Goal: Task Accomplishment & Management: Use online tool/utility

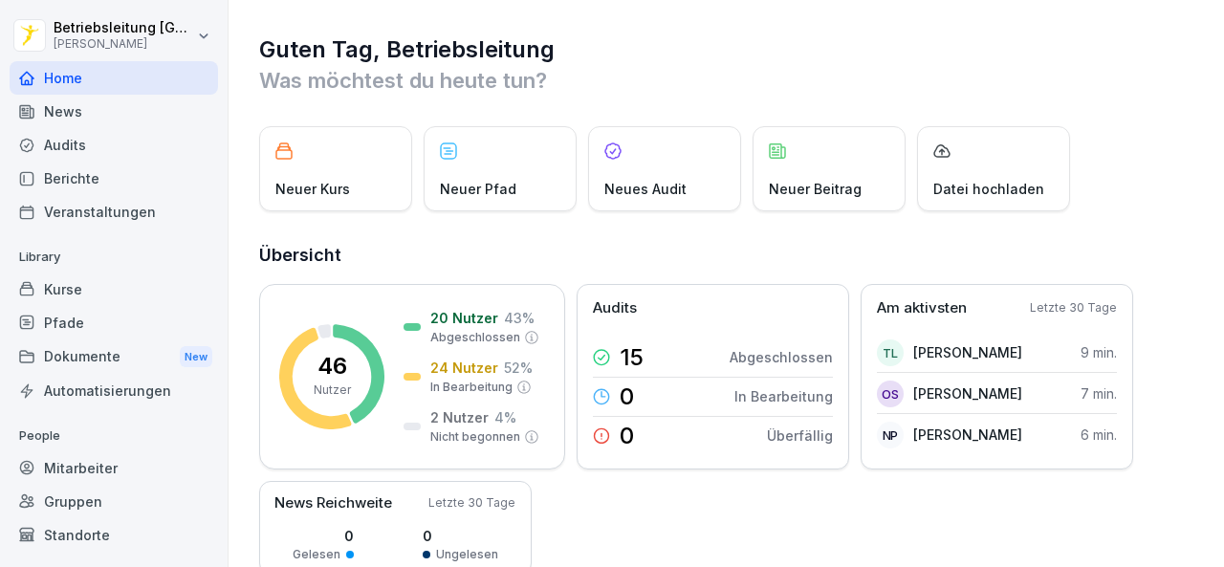
click at [95, 472] on div "Mitarbeiter" at bounding box center [114, 467] width 208 height 33
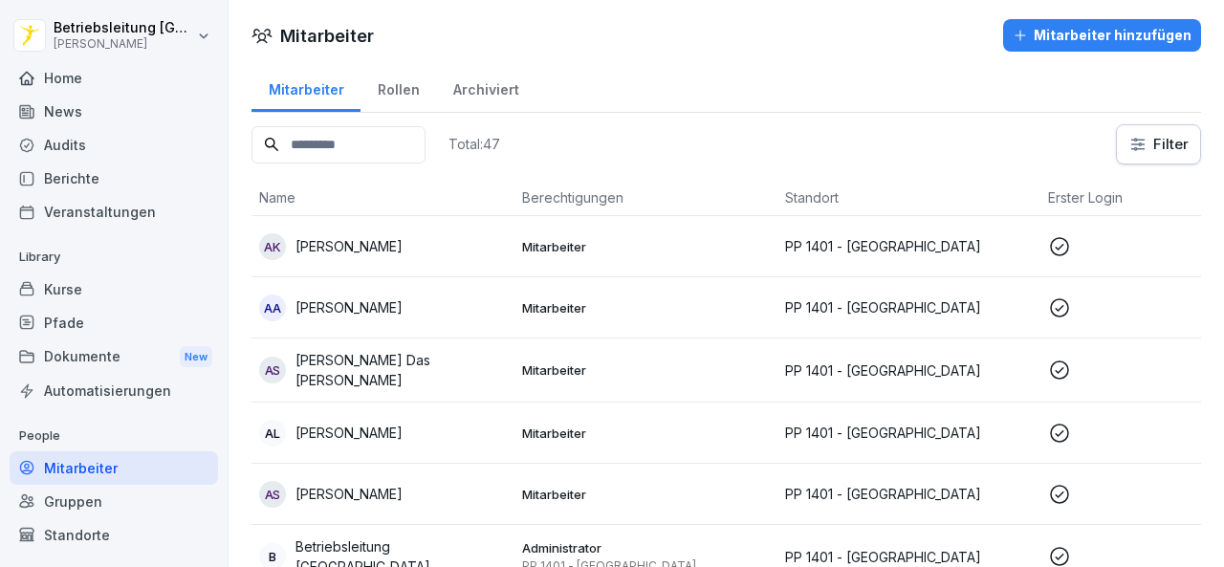
scroll to position [79, 0]
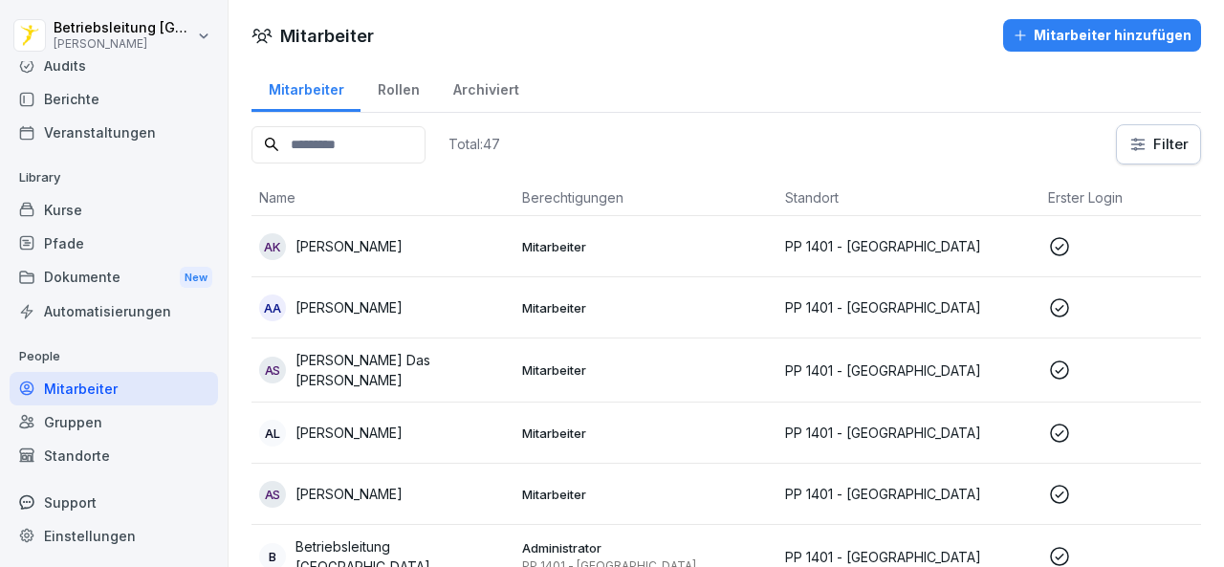
click at [112, 277] on div "Dokumente New" at bounding box center [114, 277] width 208 height 35
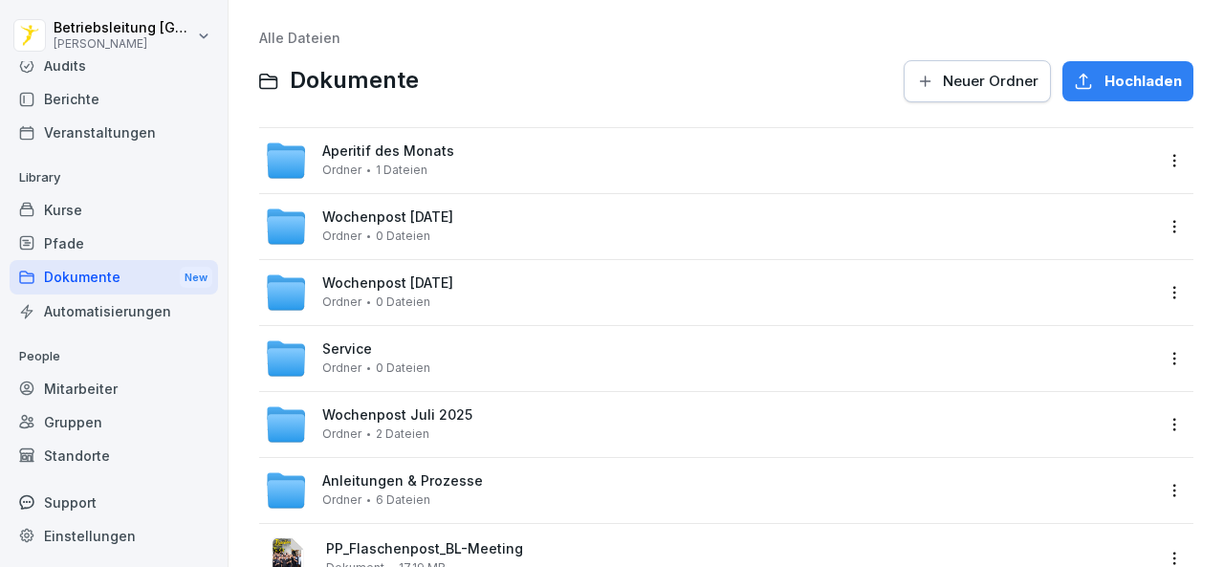
click at [121, 222] on div "Kurse" at bounding box center [114, 209] width 208 height 33
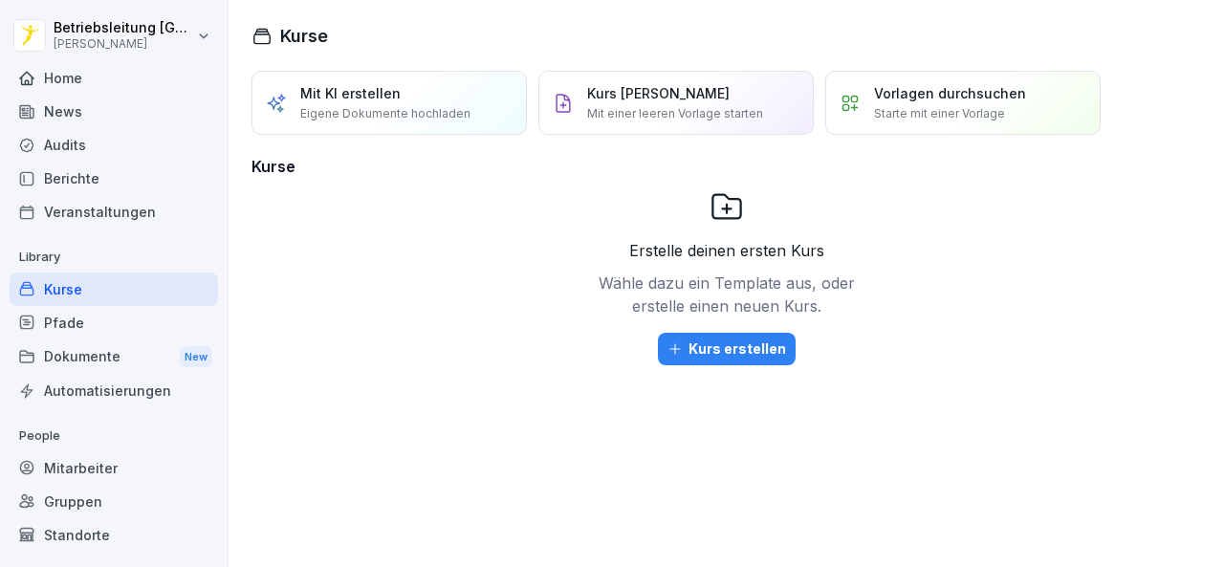
click at [92, 74] on div "Home" at bounding box center [114, 77] width 208 height 33
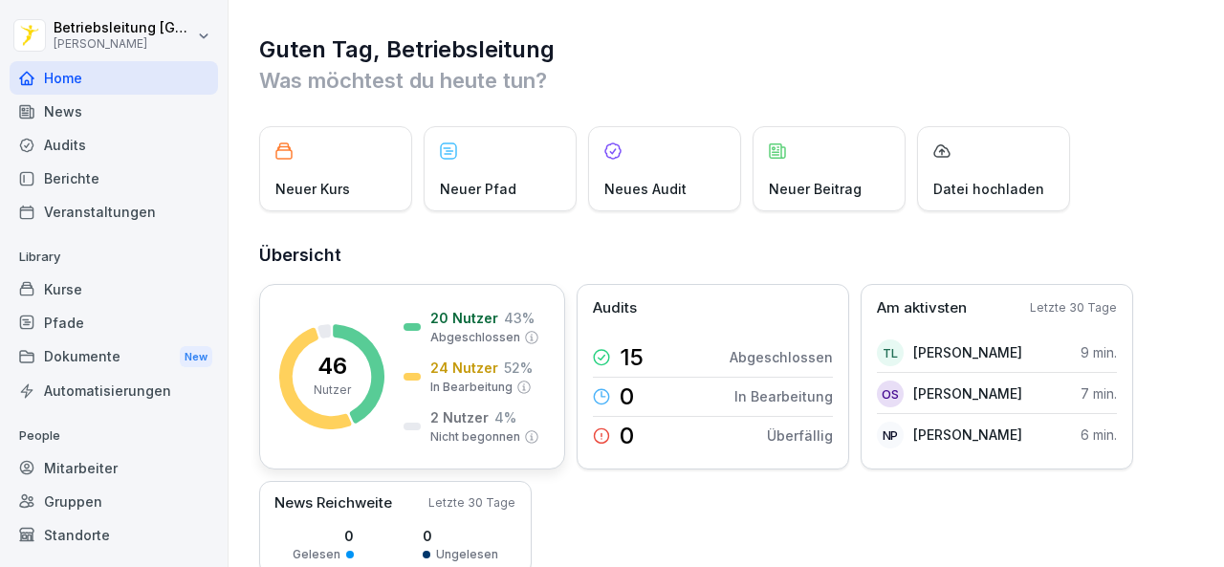
click at [382, 318] on div "46 Nutzer 20 Nutzer 43 % Abgeschlossen 24 Nutzer 52 % In Bearbeitung 2 Nutzer 4…" at bounding box center [412, 377] width 306 height 186
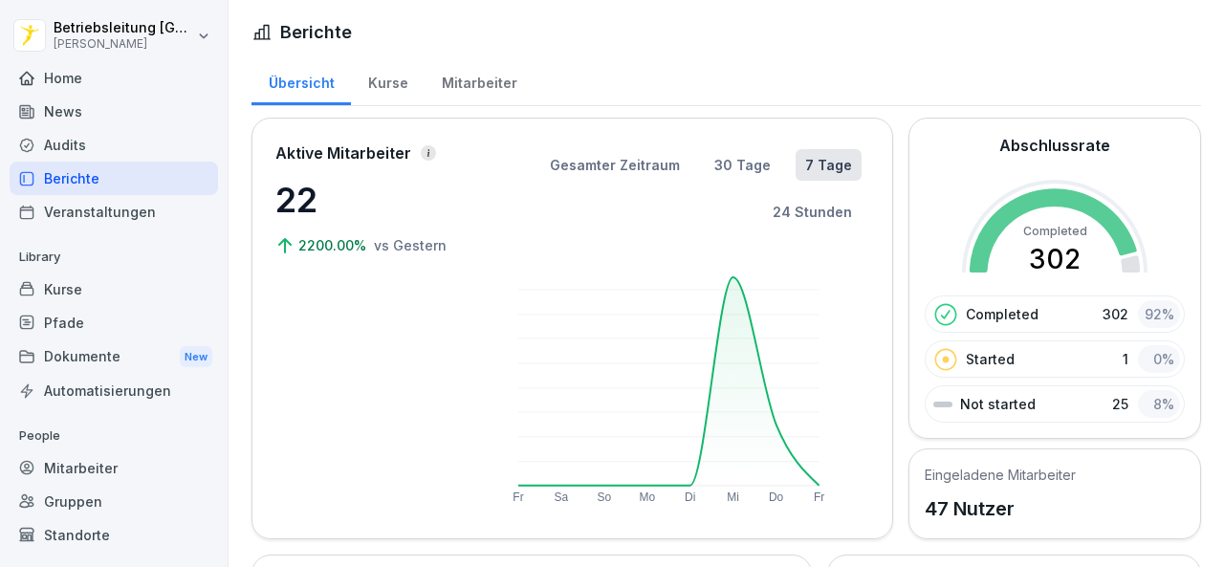
click at [448, 92] on div "Mitarbeiter" at bounding box center [479, 80] width 109 height 49
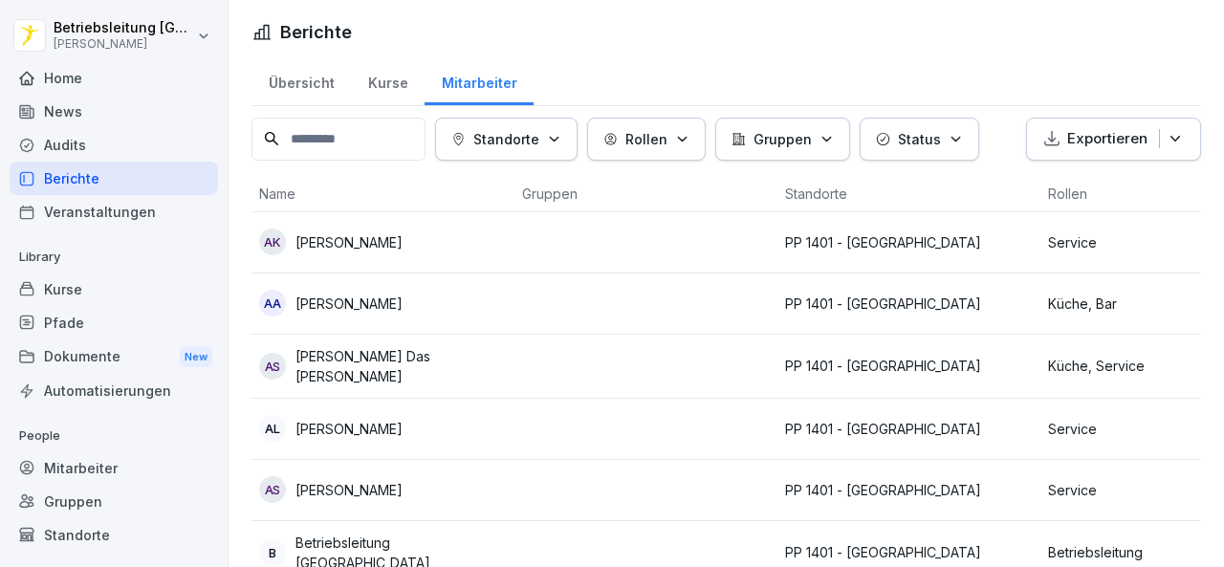
click at [390, 82] on div "Kurse" at bounding box center [388, 80] width 74 height 49
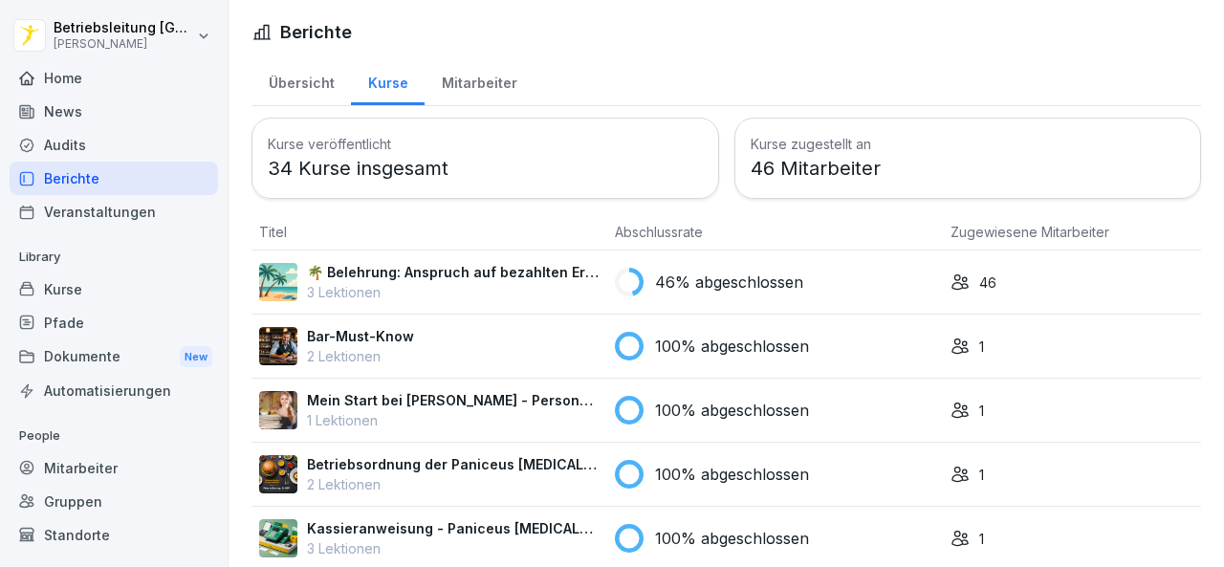
click at [743, 282] on p "46% abgeschlossen" at bounding box center [729, 282] width 148 height 23
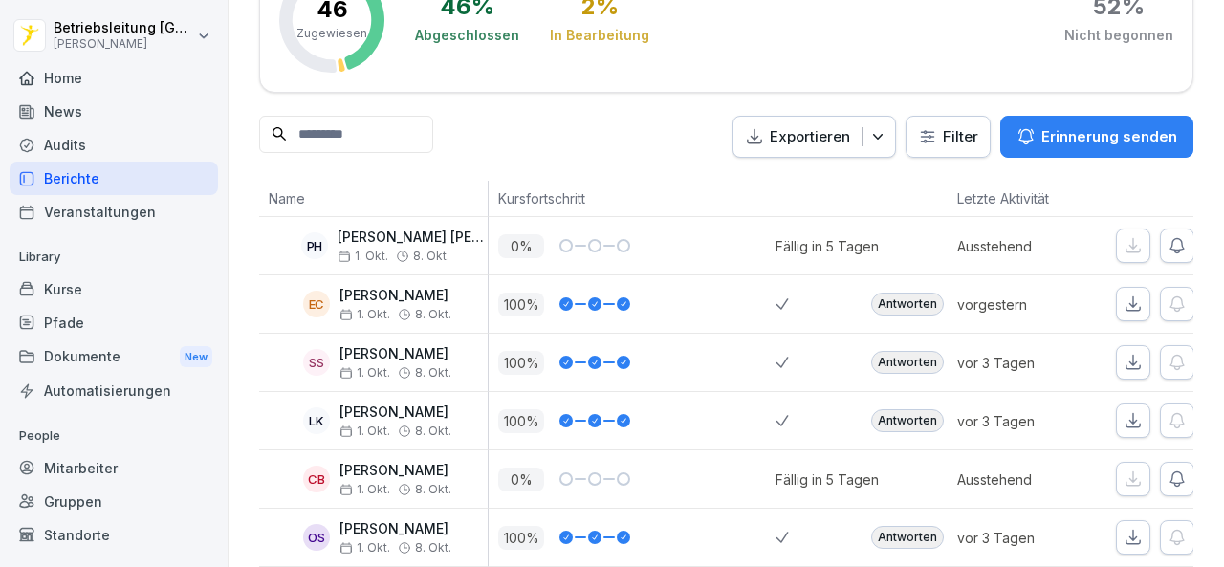
scroll to position [191, 0]
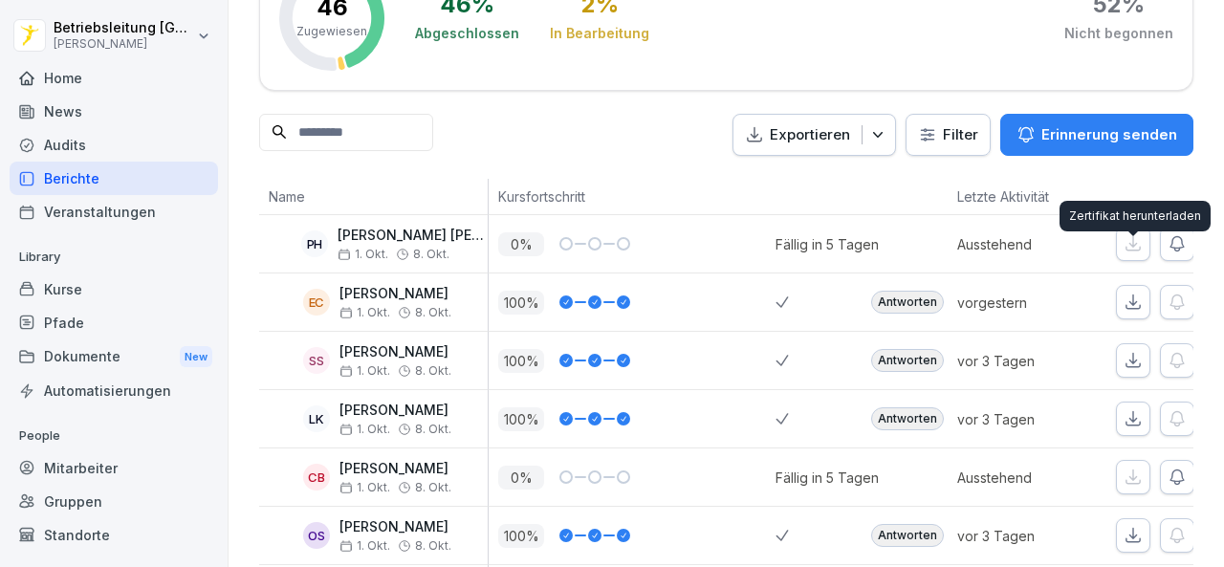
click at [1129, 293] on icon "button" at bounding box center [1133, 302] width 19 height 19
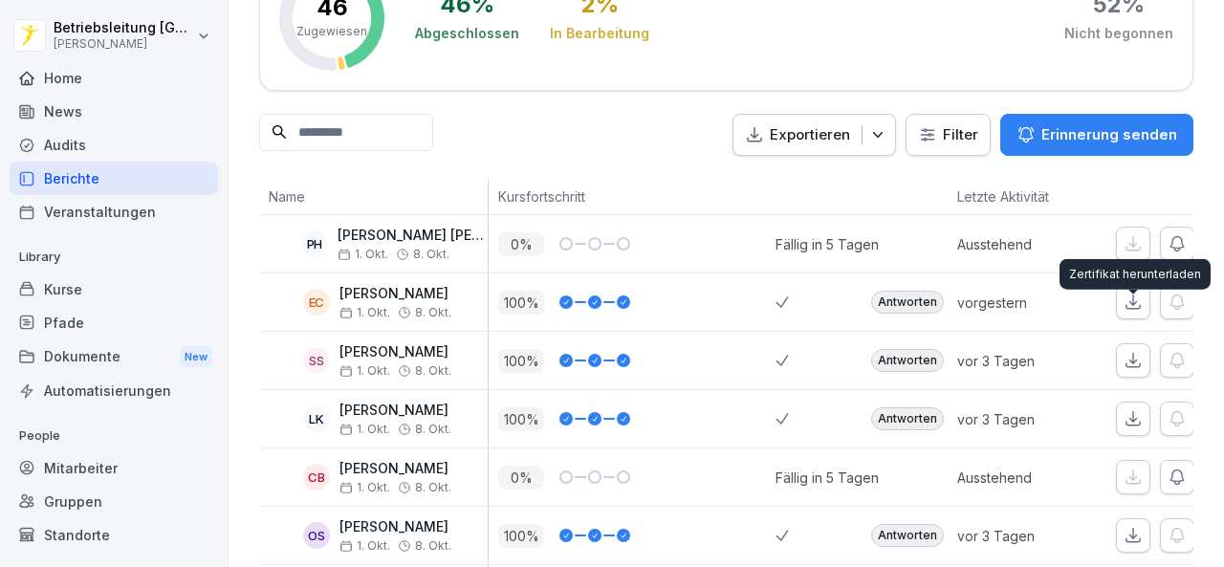
click at [1124, 351] on icon "button" at bounding box center [1133, 360] width 19 height 19
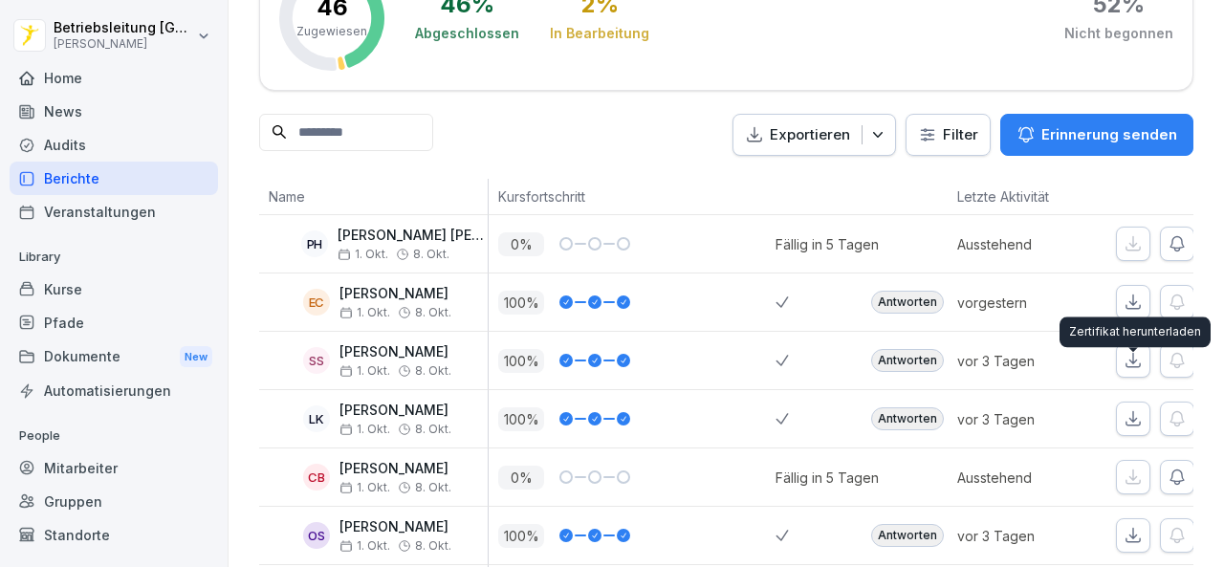
click at [1133, 412] on icon "button" at bounding box center [1133, 418] width 13 height 13
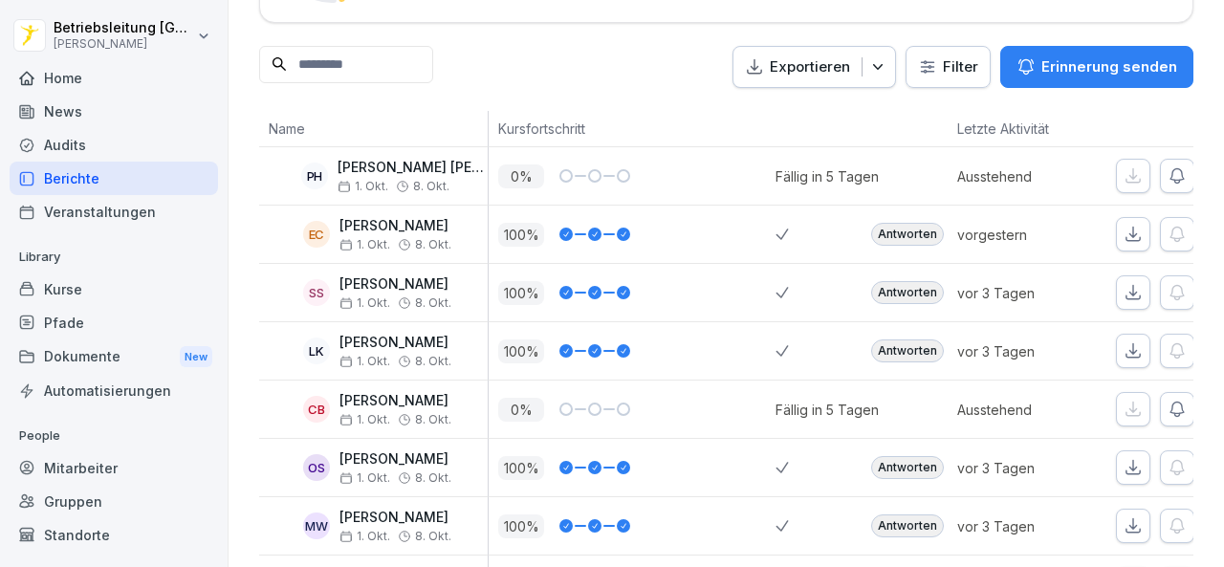
scroll to position [287, 0]
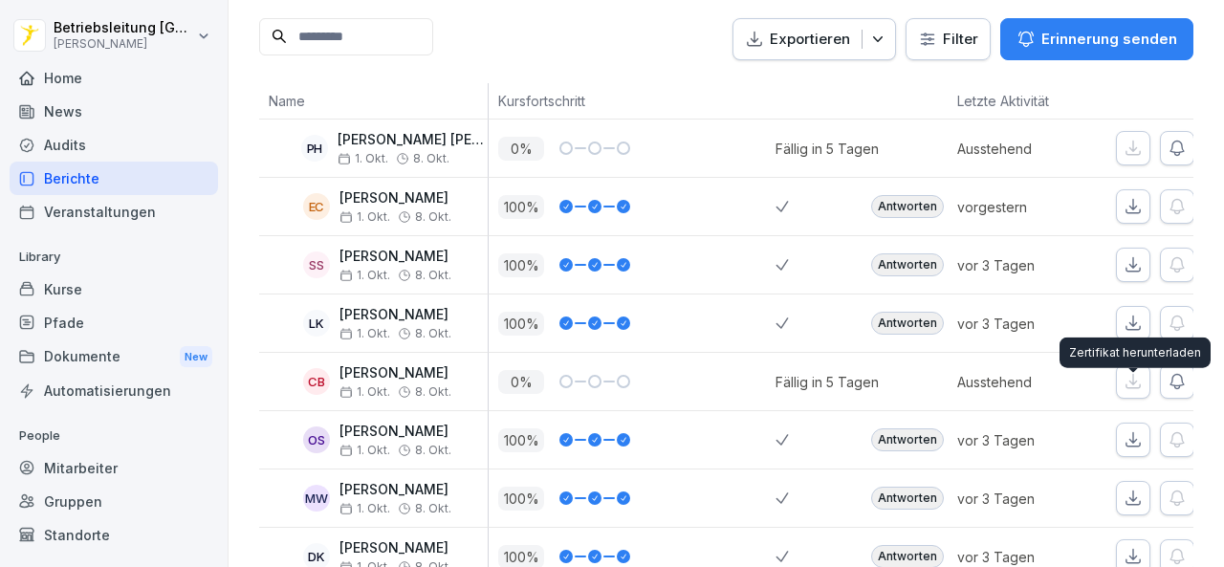
click at [1132, 433] on icon "button" at bounding box center [1133, 439] width 13 height 13
click at [1137, 489] on icon "button" at bounding box center [1133, 498] width 19 height 19
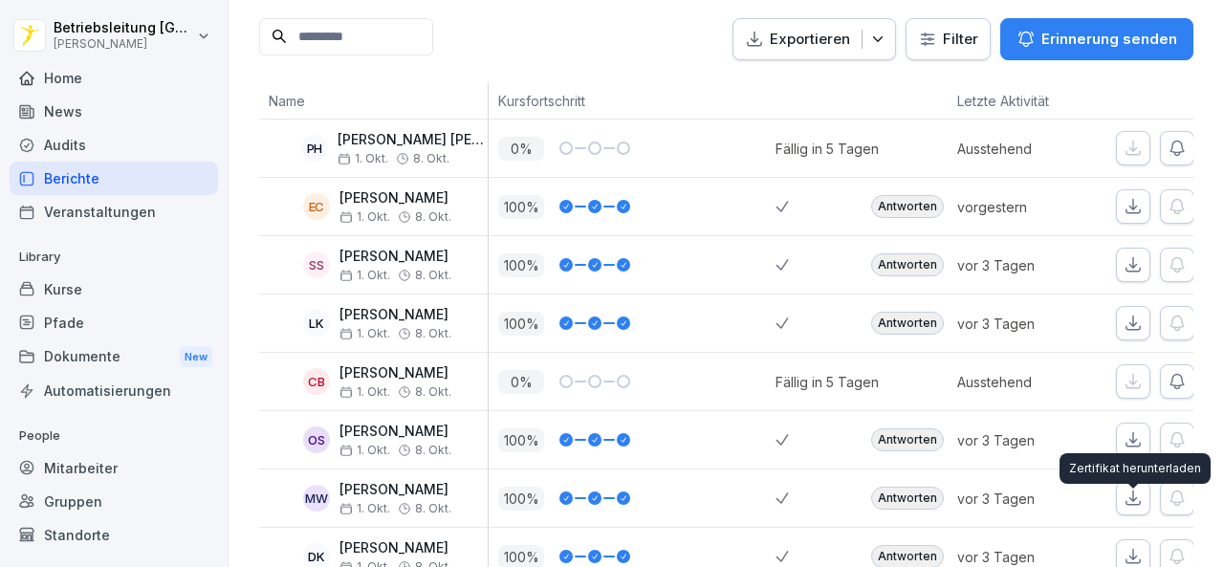
click at [1138, 547] on icon "button" at bounding box center [1133, 556] width 19 height 19
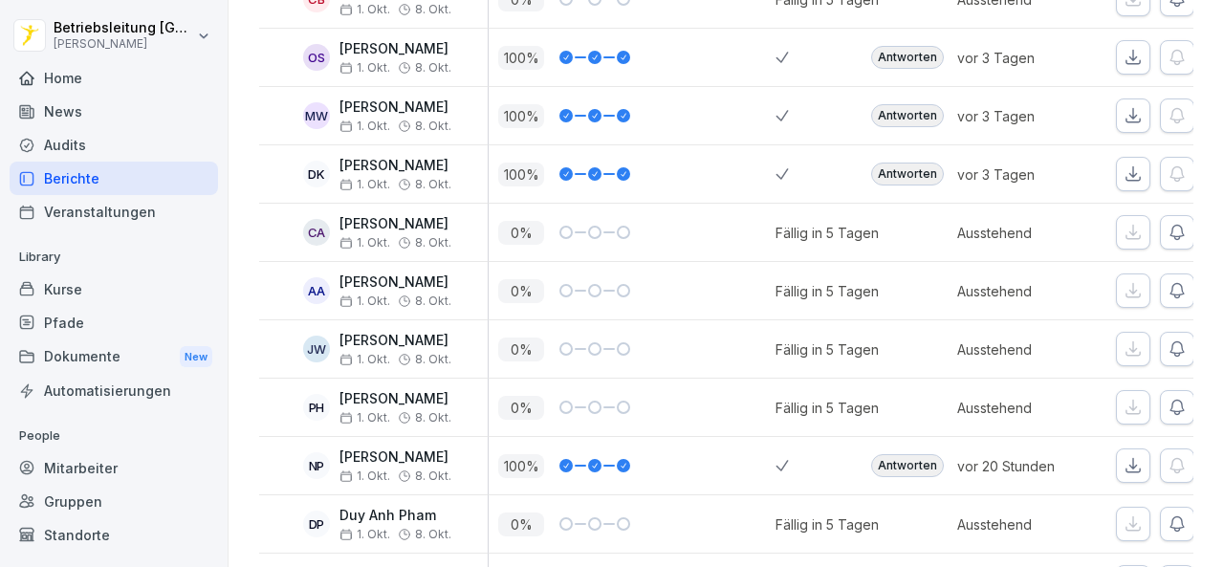
scroll to position [765, 0]
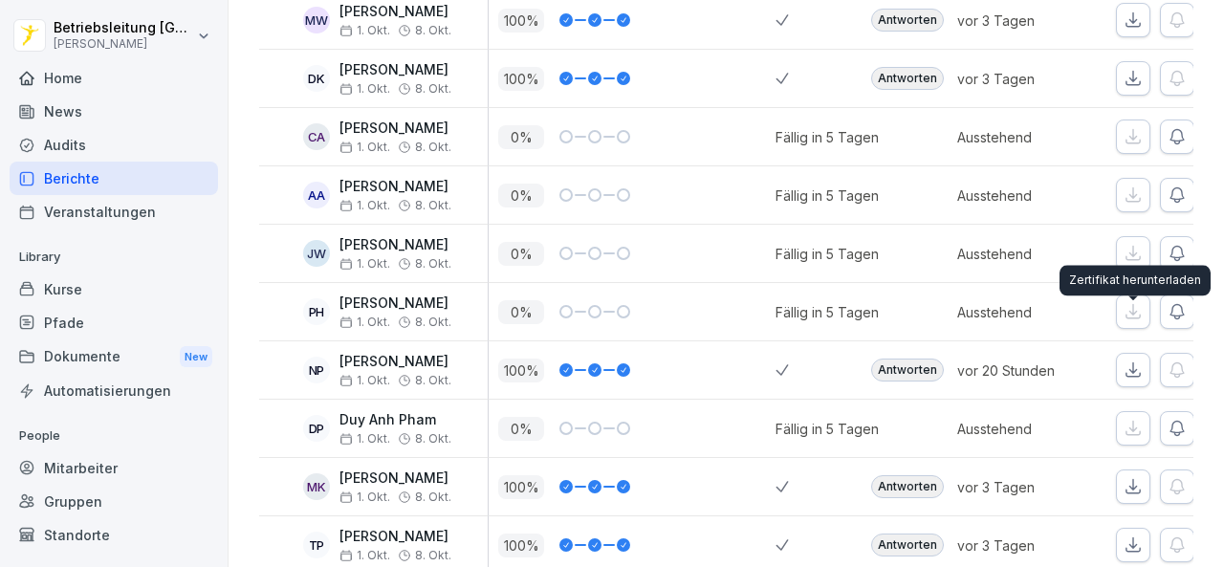
click at [1136, 361] on icon "button" at bounding box center [1133, 370] width 19 height 19
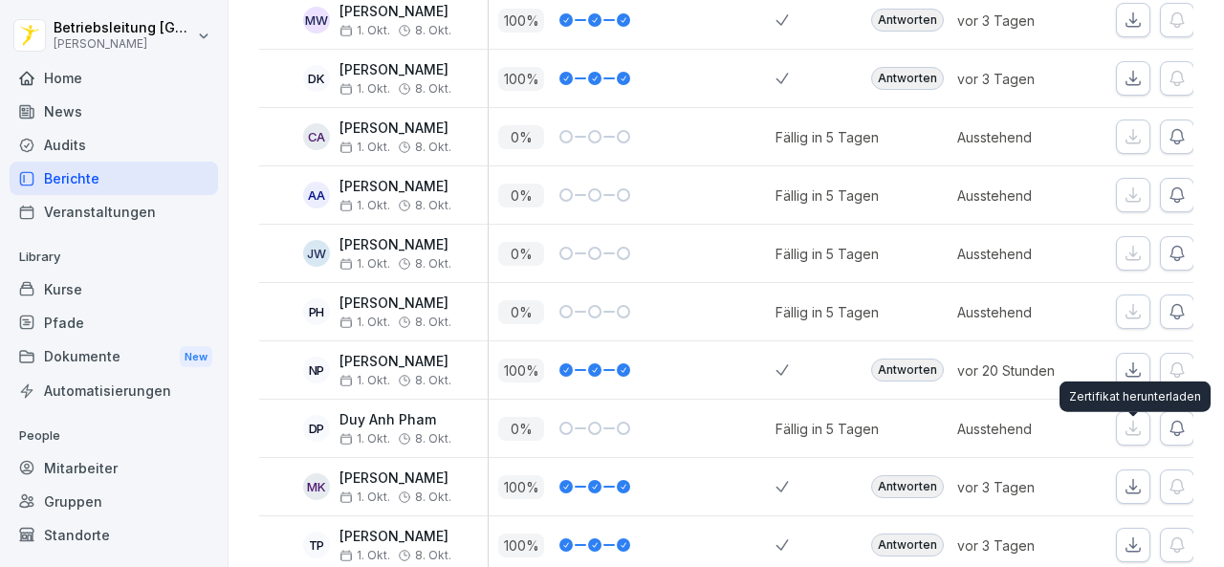
click at [1130, 477] on icon "button" at bounding box center [1133, 486] width 19 height 19
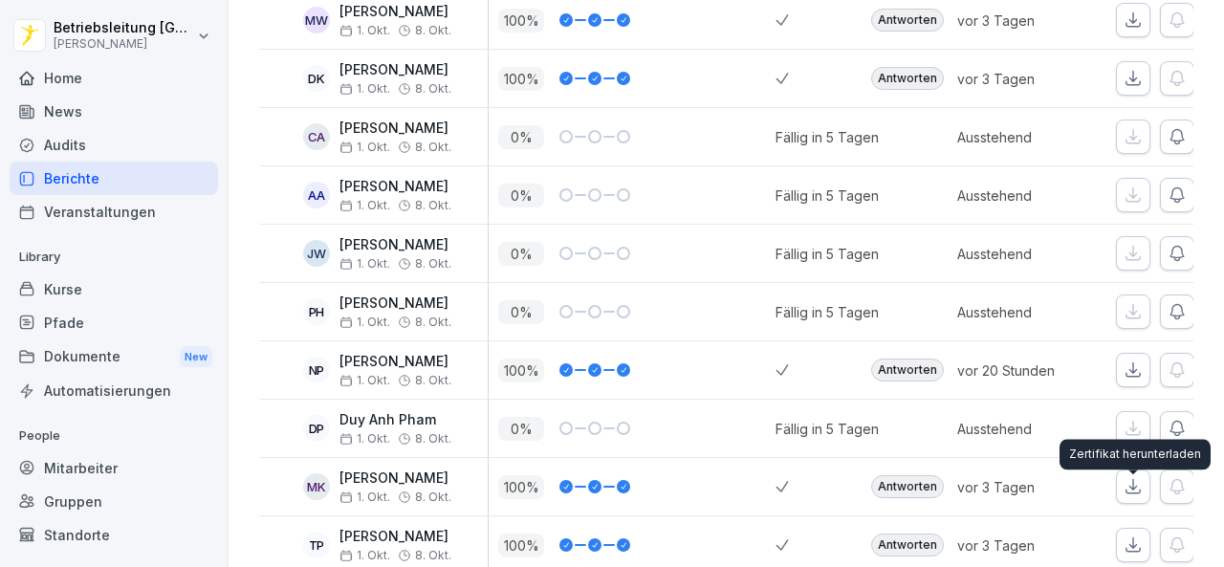
click at [1138, 536] on icon "button" at bounding box center [1133, 545] width 19 height 19
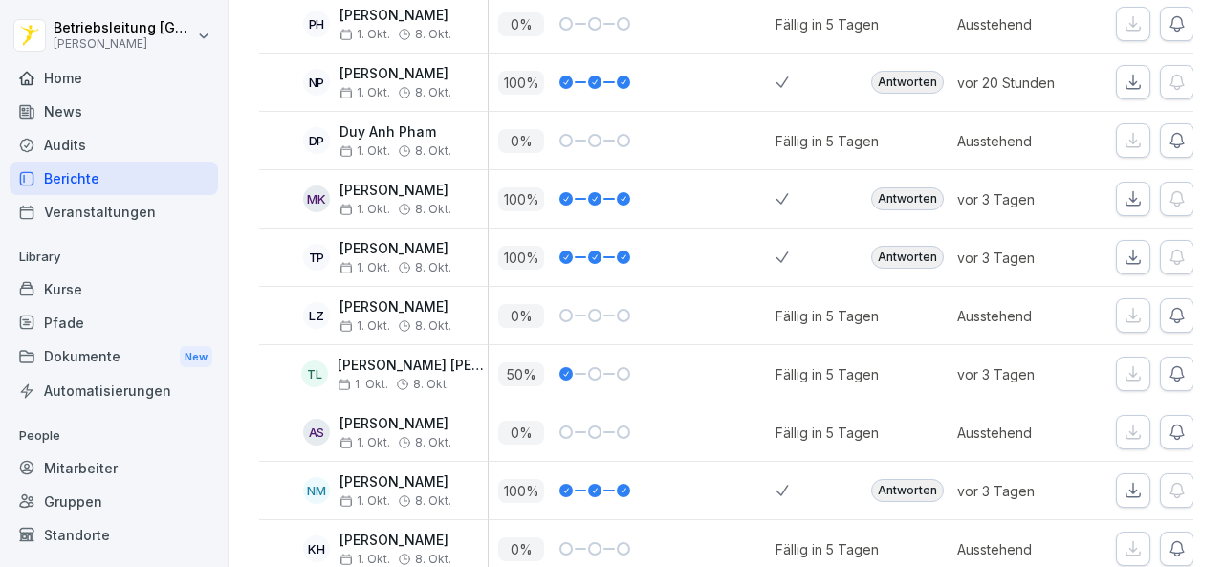
scroll to position [1148, 0]
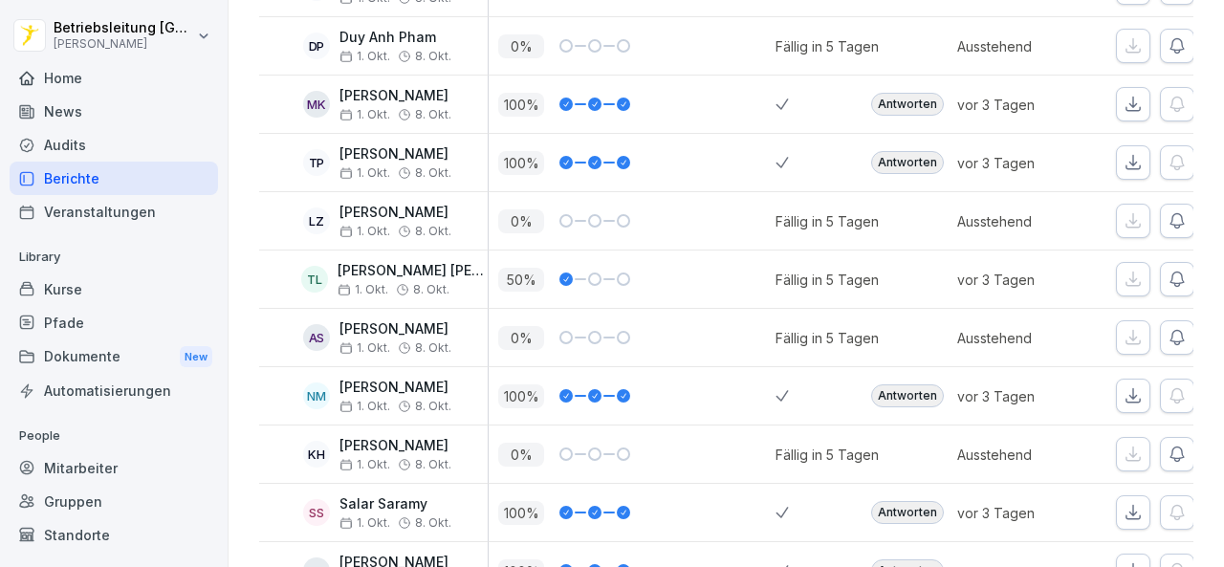
click at [1136, 386] on icon "button" at bounding box center [1133, 395] width 19 height 19
click at [1133, 495] on button "button" at bounding box center [1133, 512] width 34 height 34
click at [1133, 564] on icon "button" at bounding box center [1133, 570] width 13 height 13
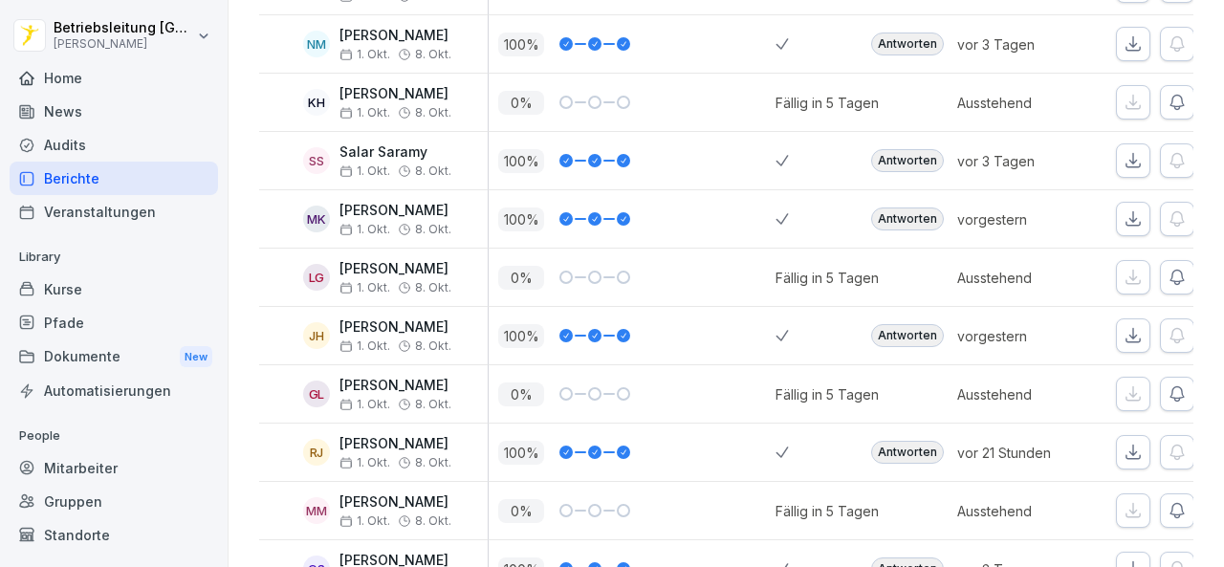
scroll to position [1530, 0]
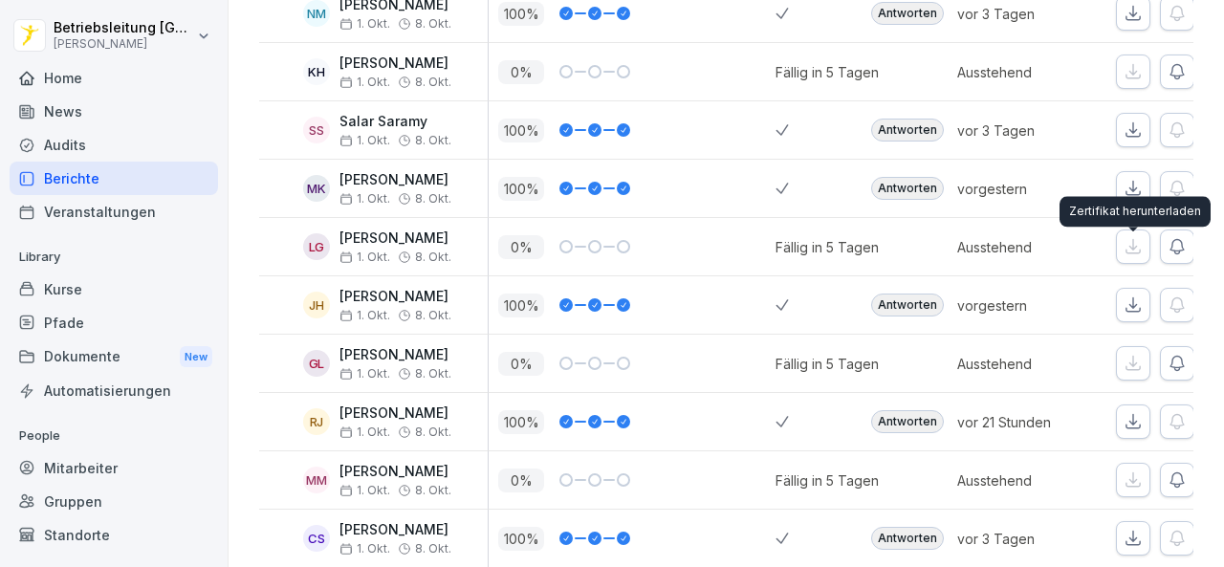
click at [1134, 298] on icon "button" at bounding box center [1133, 304] width 13 height 13
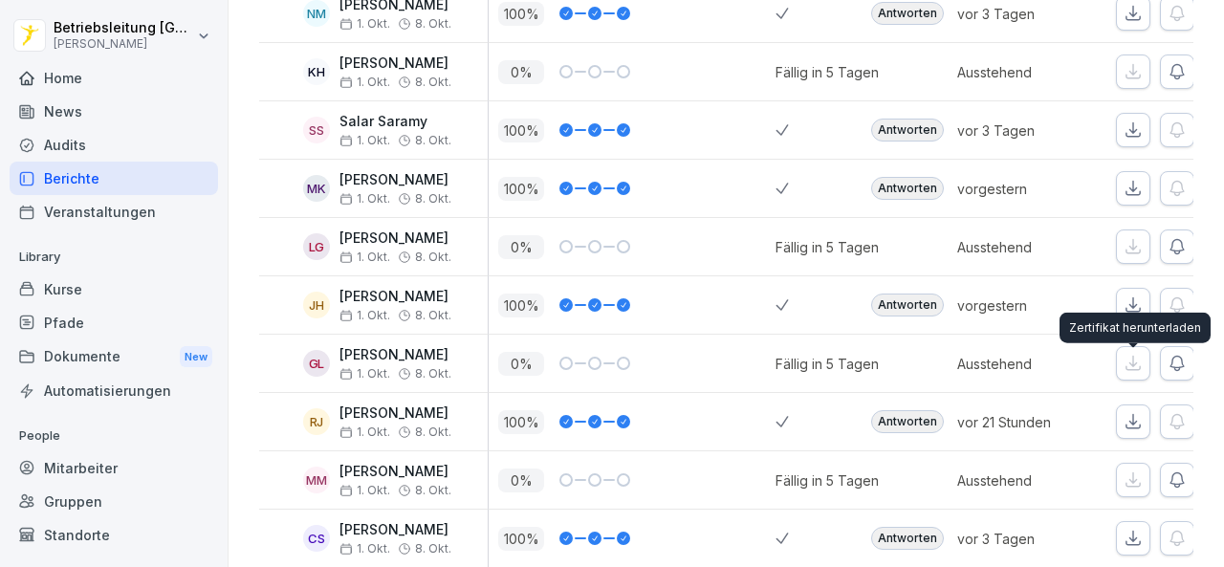
click at [1130, 412] on icon "button" at bounding box center [1133, 421] width 19 height 19
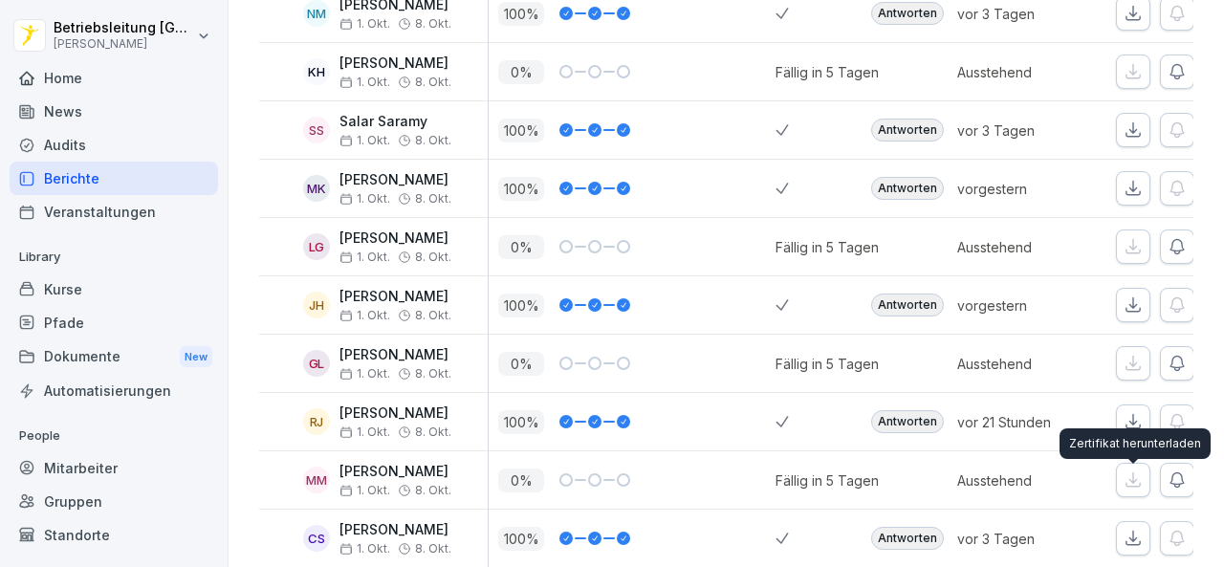
click at [1131, 529] on icon "button" at bounding box center [1133, 538] width 19 height 19
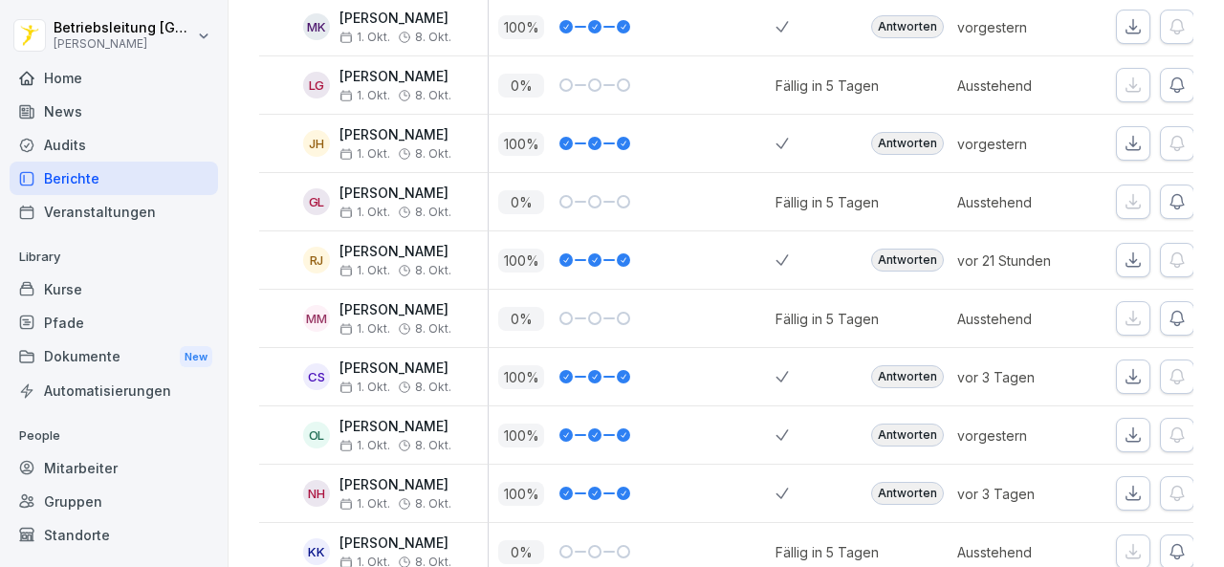
scroll to position [1722, 0]
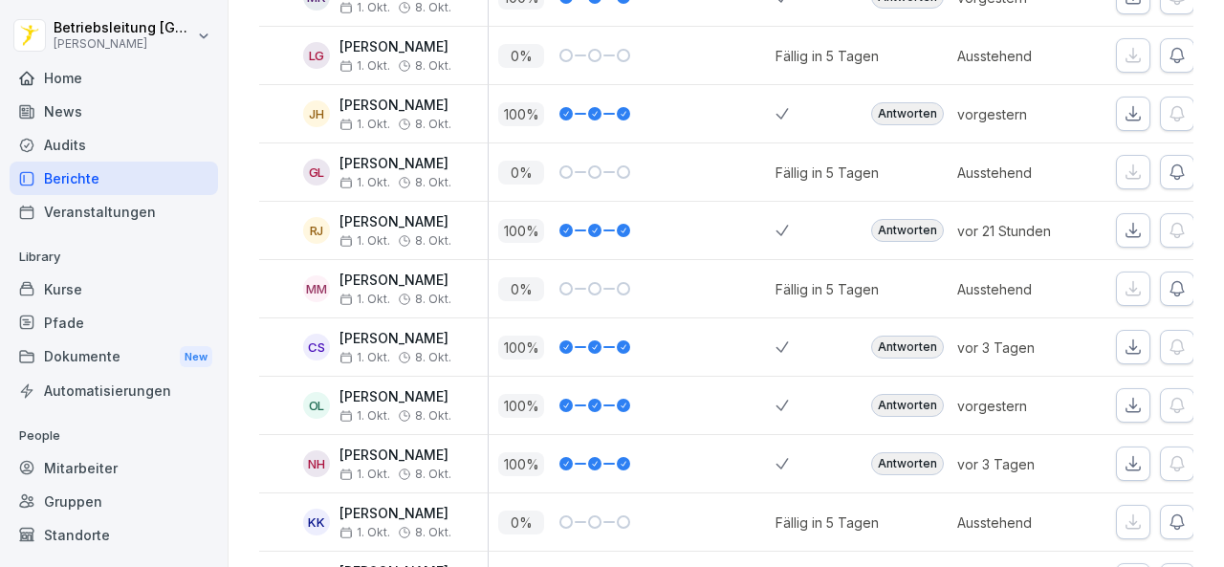
click at [810, 435] on div at bounding box center [819, 463] width 86 height 57
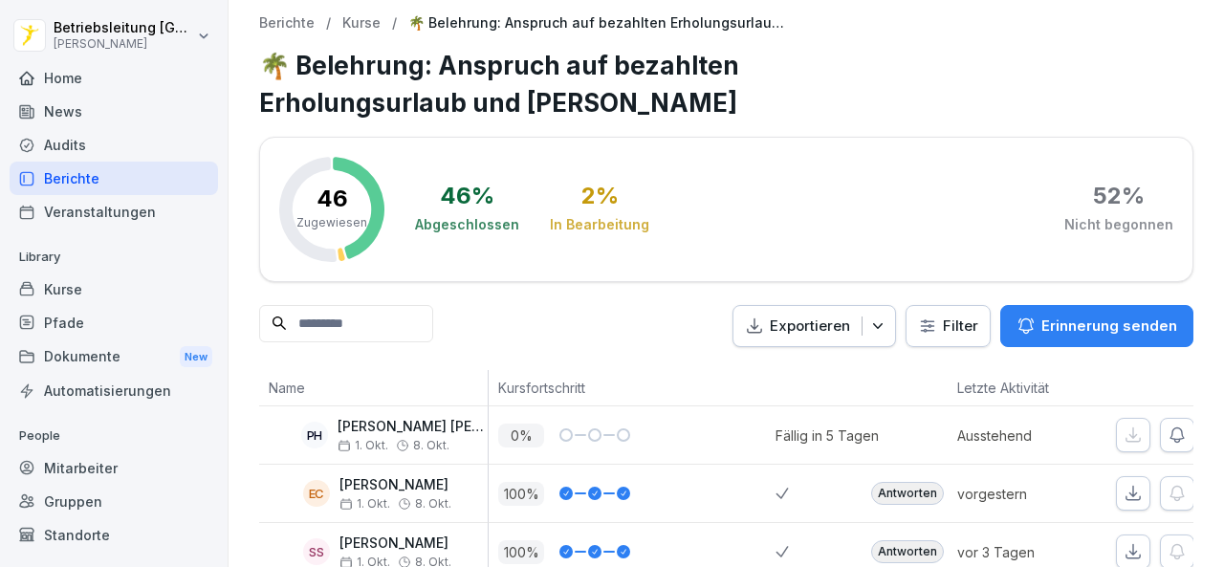
scroll to position [96, 0]
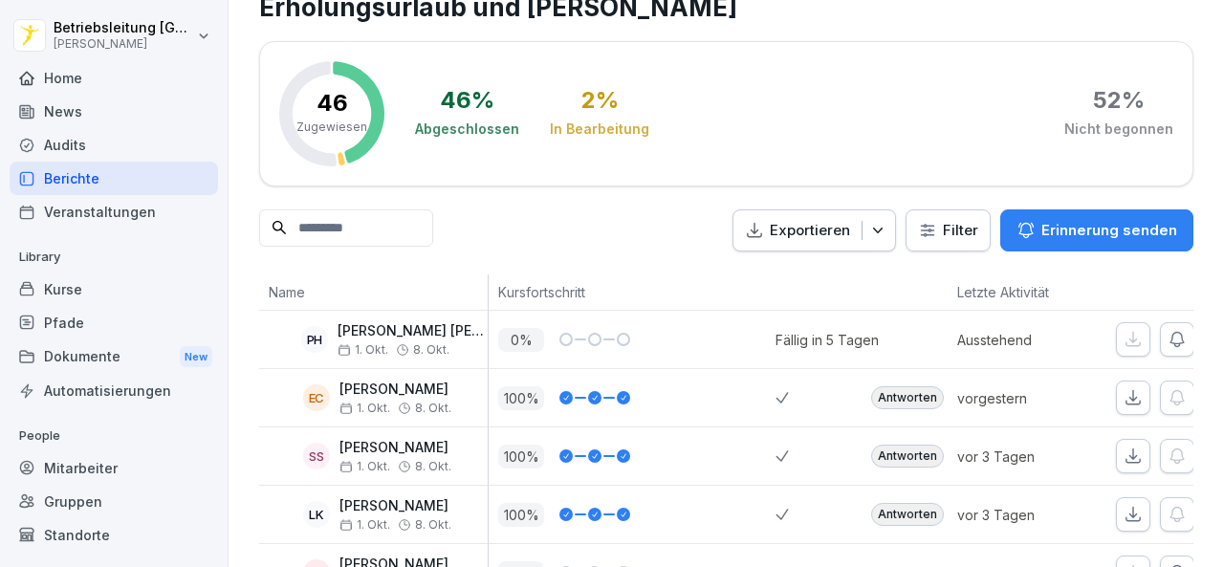
click at [715, 386] on div "100 %" at bounding box center [636, 398] width 277 height 24
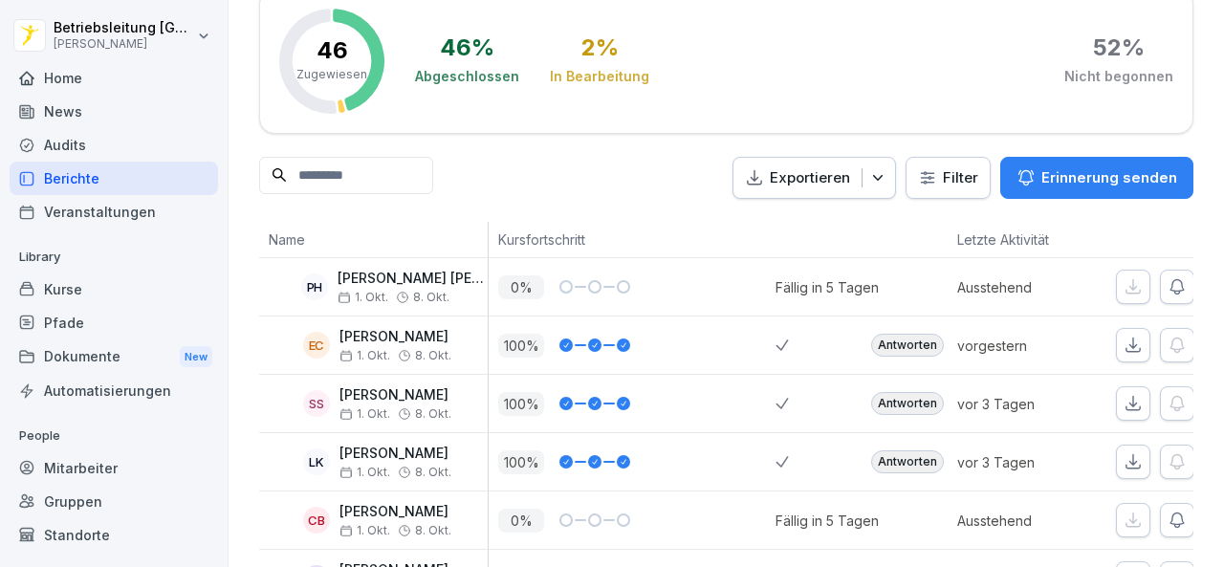
scroll to position [191, 0]
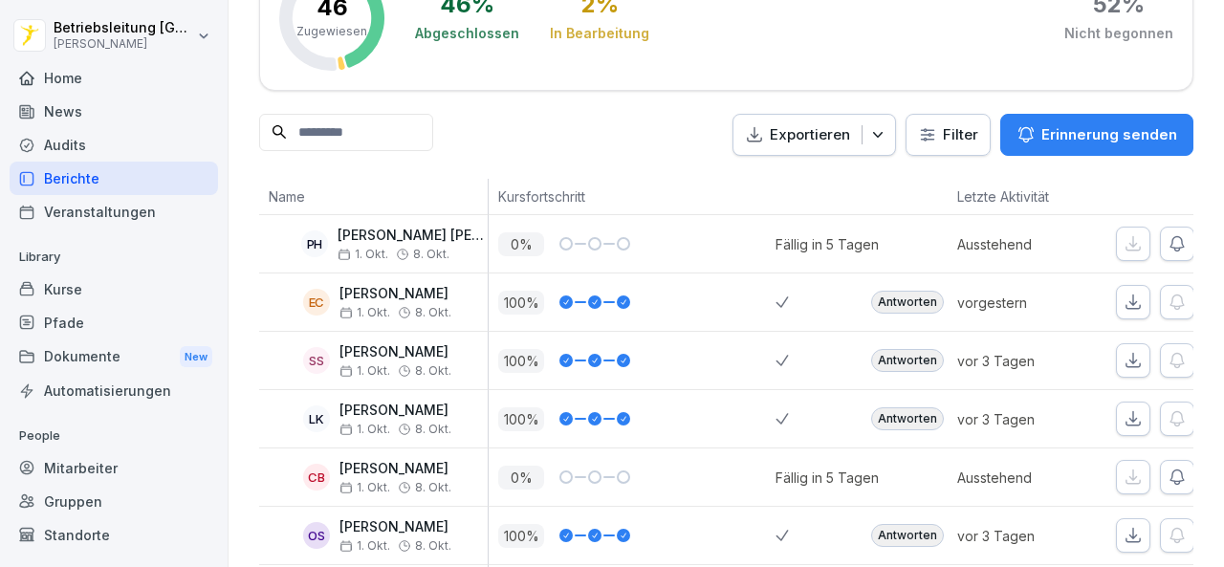
click at [665, 274] on div "100 %" at bounding box center [632, 302] width 287 height 57
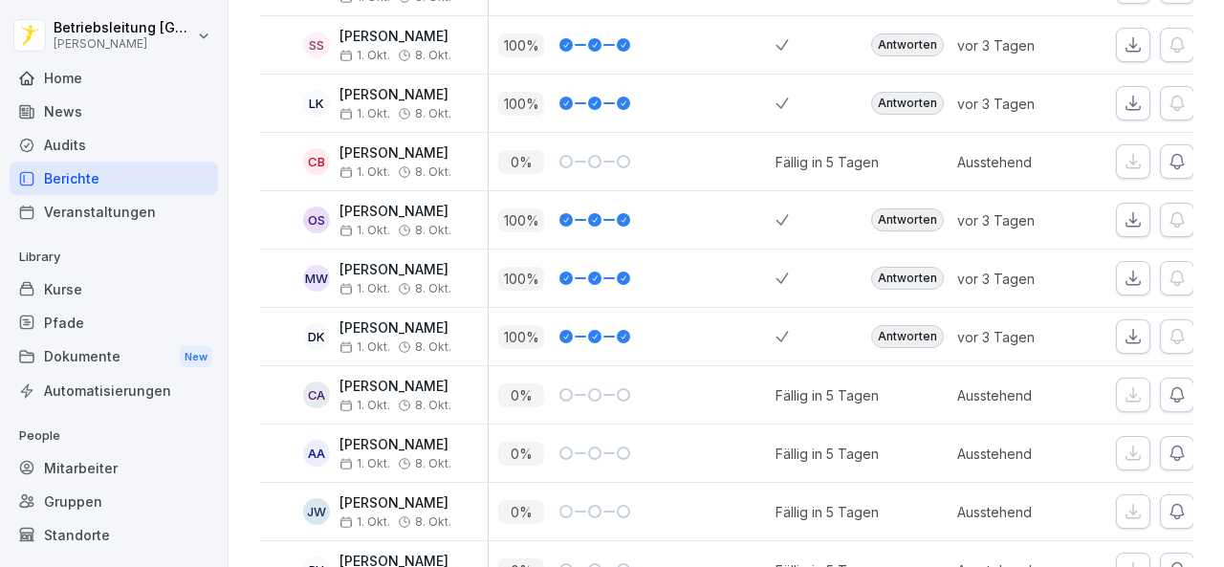
scroll to position [478, 0]
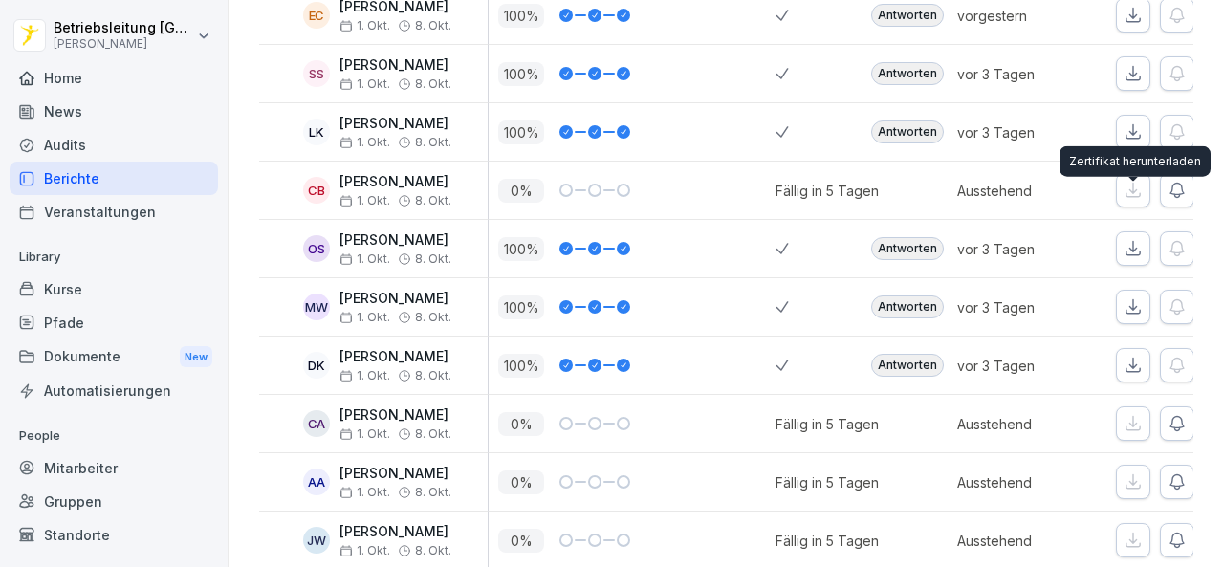
click at [1134, 239] on icon "button" at bounding box center [1133, 248] width 19 height 19
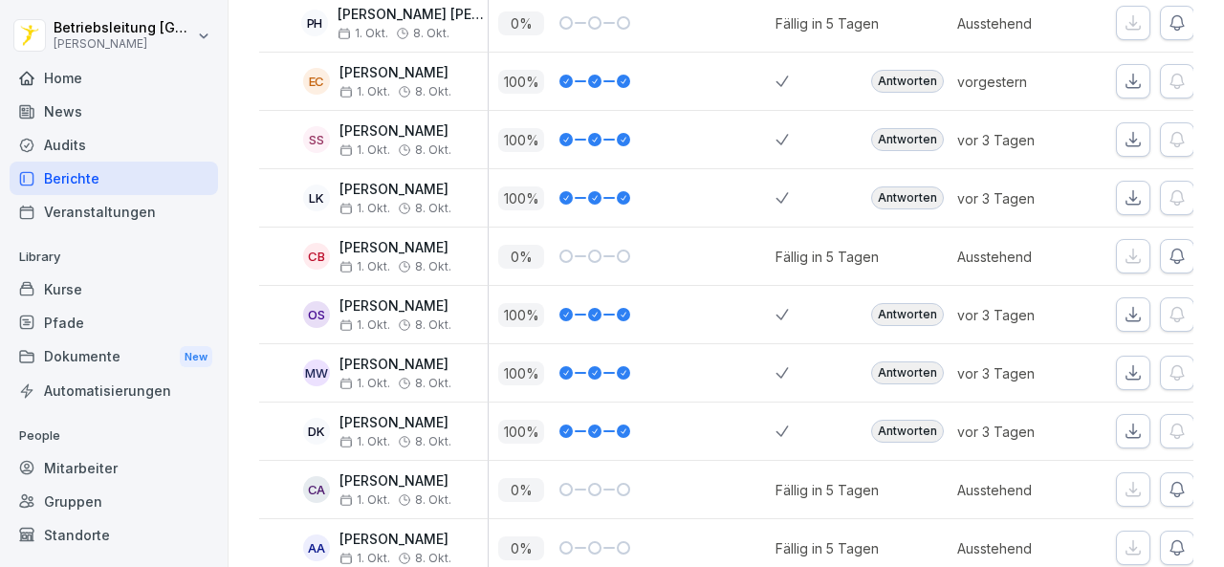
scroll to position [383, 0]
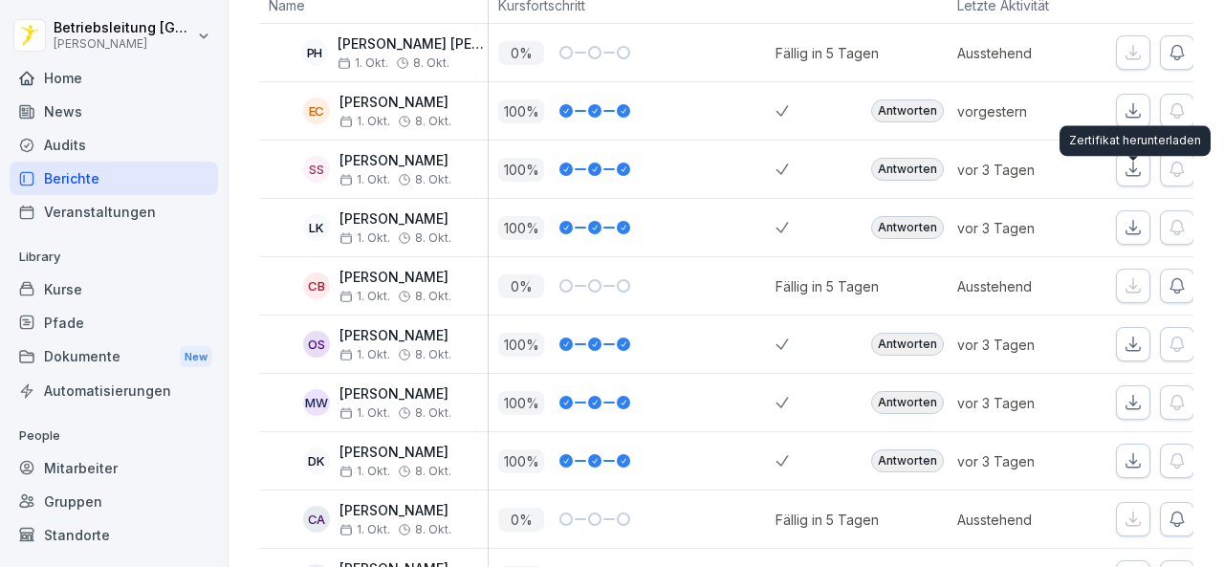
click at [1142, 218] on icon "button" at bounding box center [1133, 227] width 19 height 19
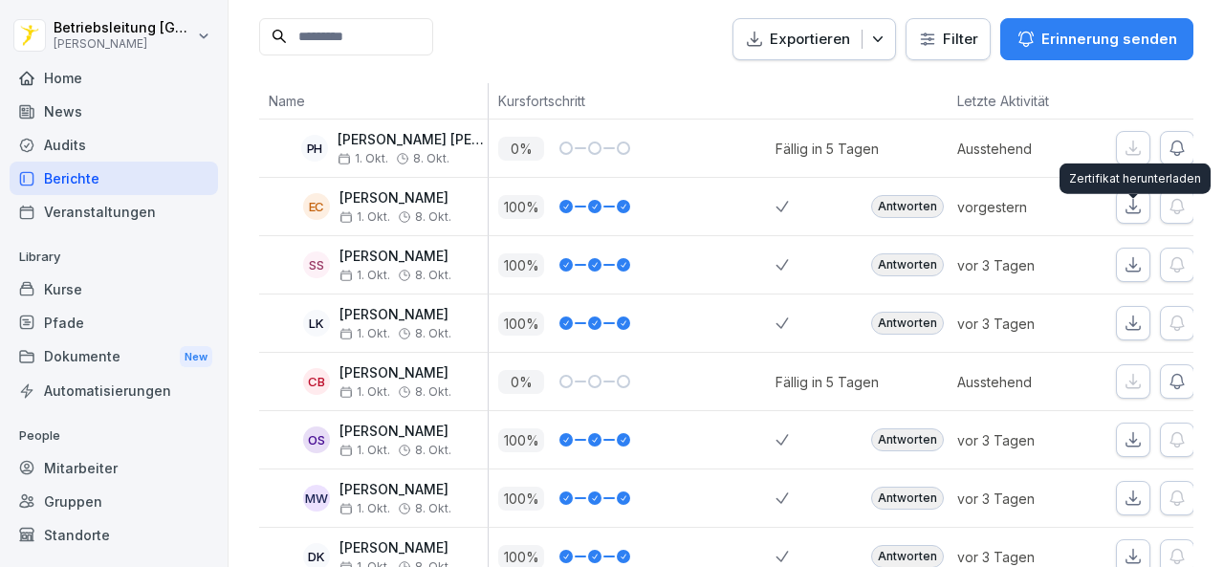
click at [1138, 255] on icon "button" at bounding box center [1133, 264] width 19 height 19
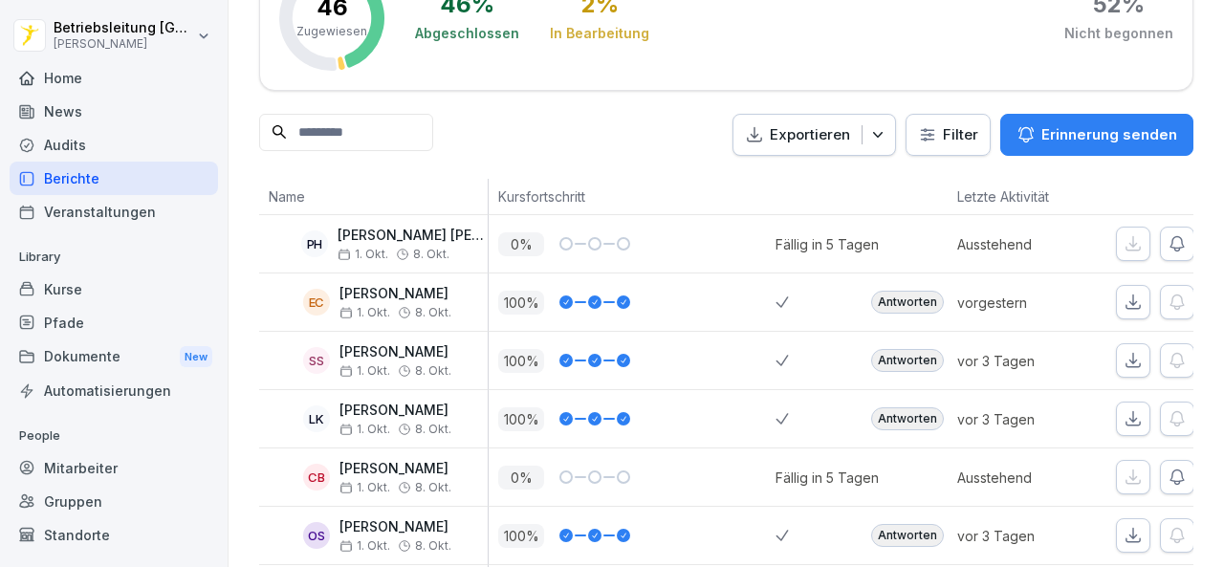
click at [1121, 285] on button "button" at bounding box center [1133, 302] width 34 height 34
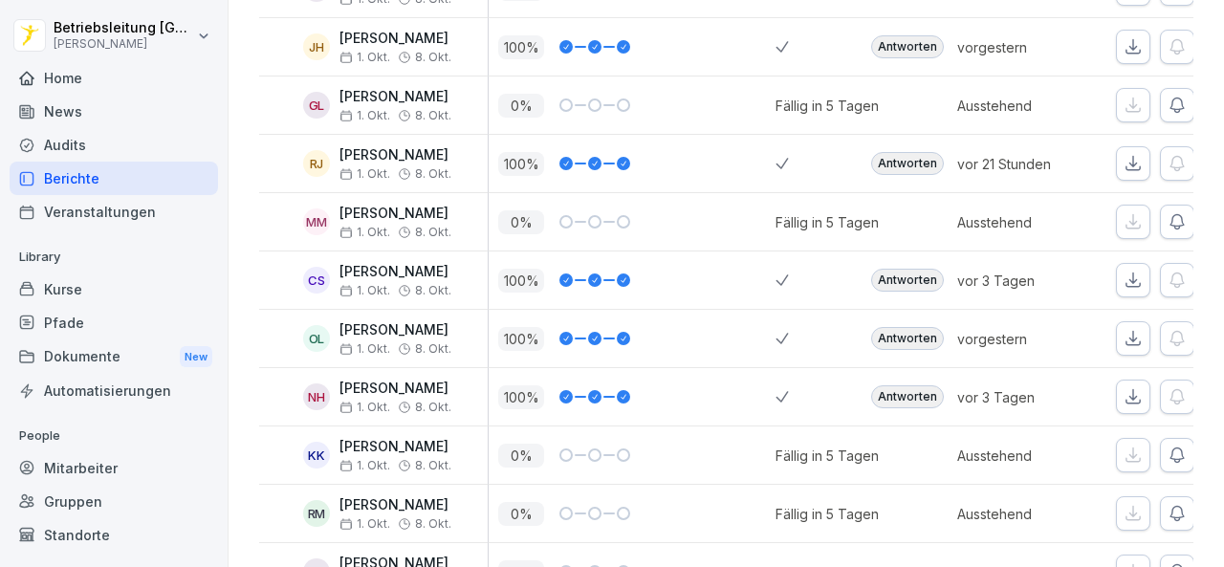
scroll to position [1817, 0]
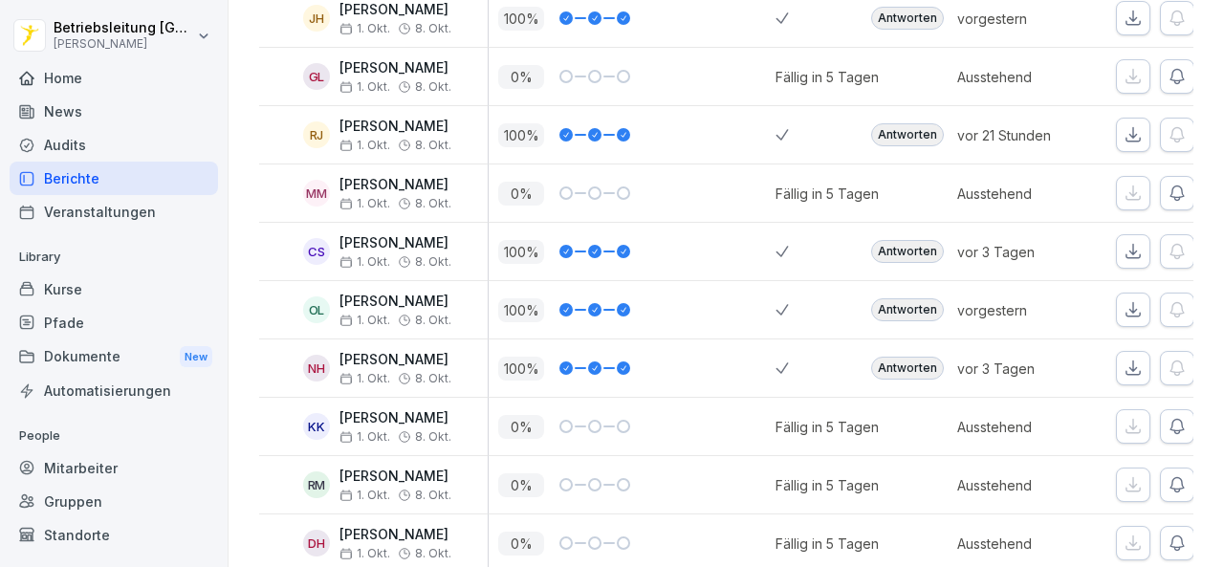
click at [1137, 293] on button "button" at bounding box center [1133, 310] width 34 height 34
click at [1119, 351] on button "button" at bounding box center [1133, 368] width 34 height 34
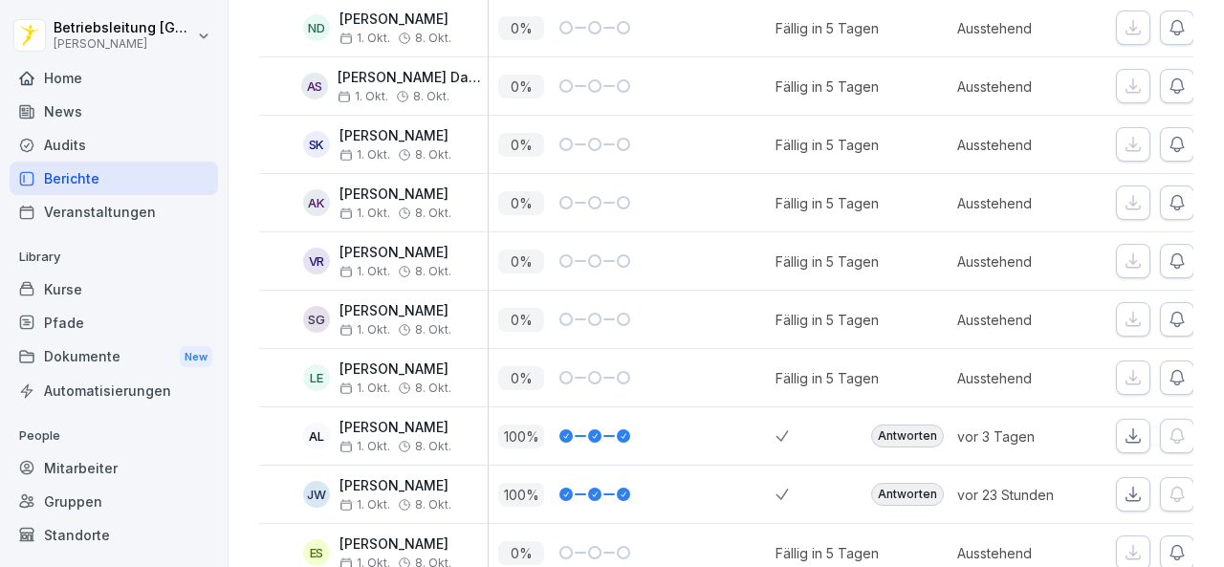
scroll to position [2487, 0]
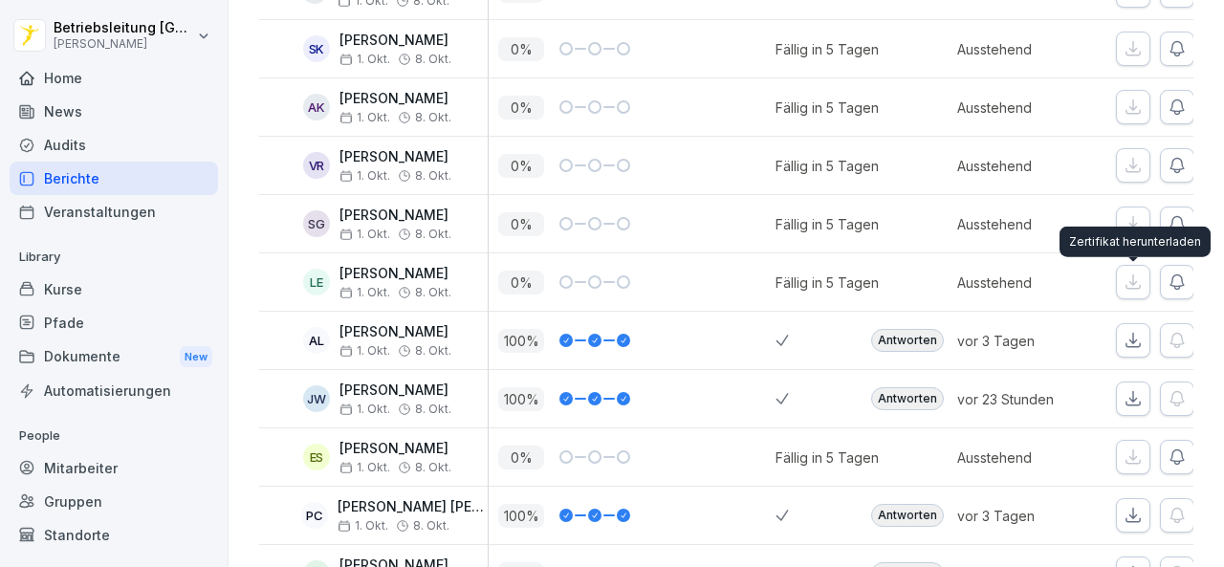
click at [1130, 331] on icon "button" at bounding box center [1133, 340] width 19 height 19
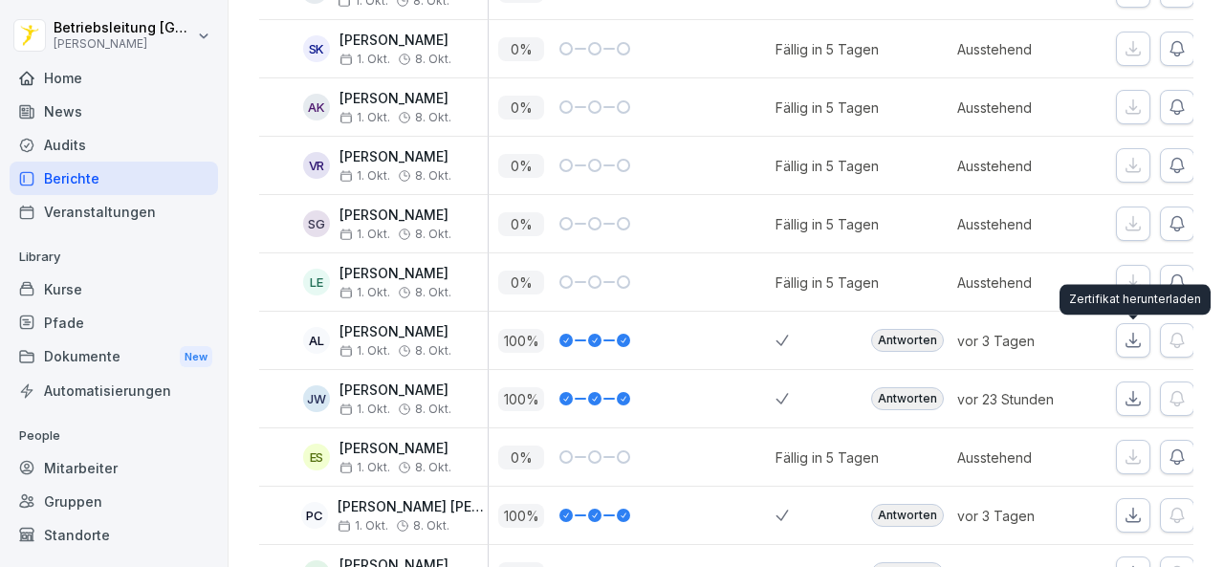
click at [1130, 389] on icon "button" at bounding box center [1133, 398] width 19 height 19
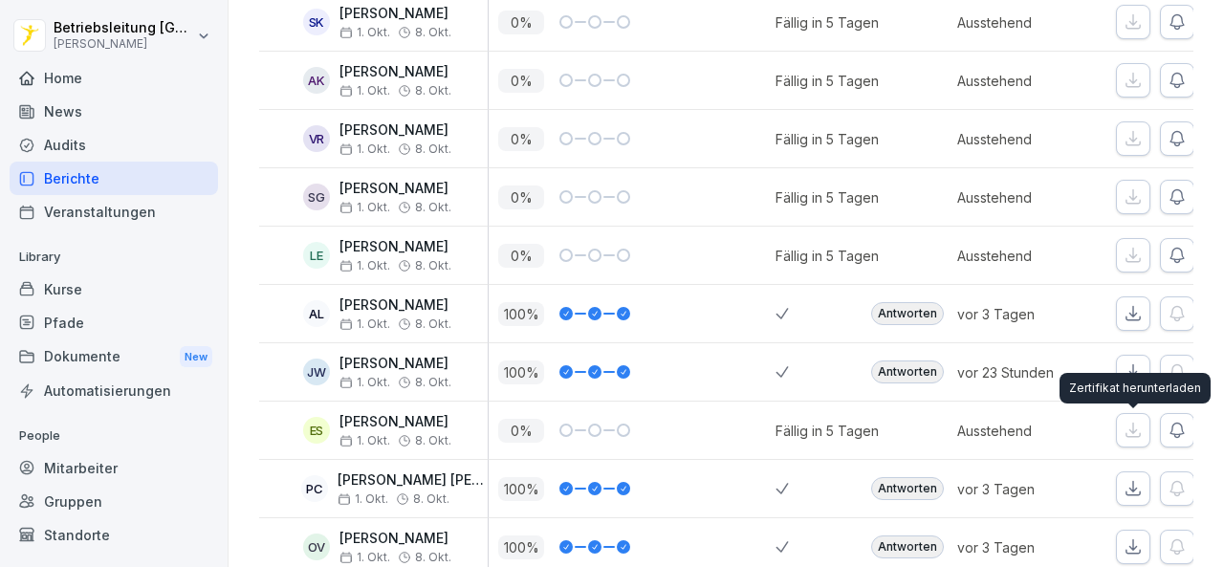
click at [1125, 479] on icon "button" at bounding box center [1133, 488] width 19 height 19
click at [1133, 530] on button "button" at bounding box center [1133, 547] width 34 height 34
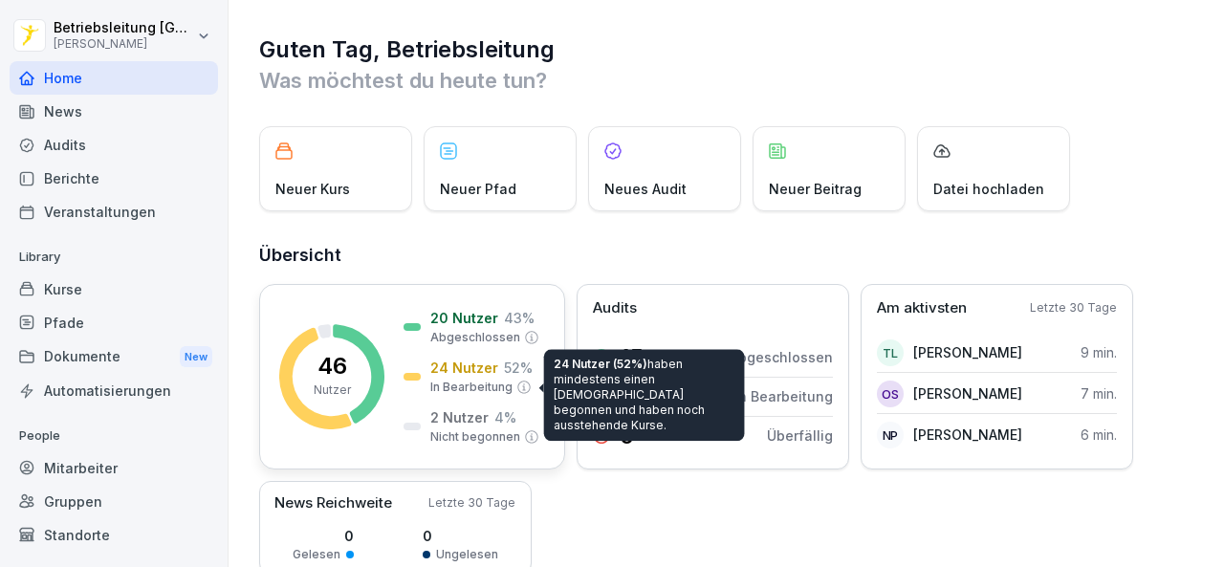
click at [494, 380] on p "In Bearbeitung" at bounding box center [471, 387] width 82 height 17
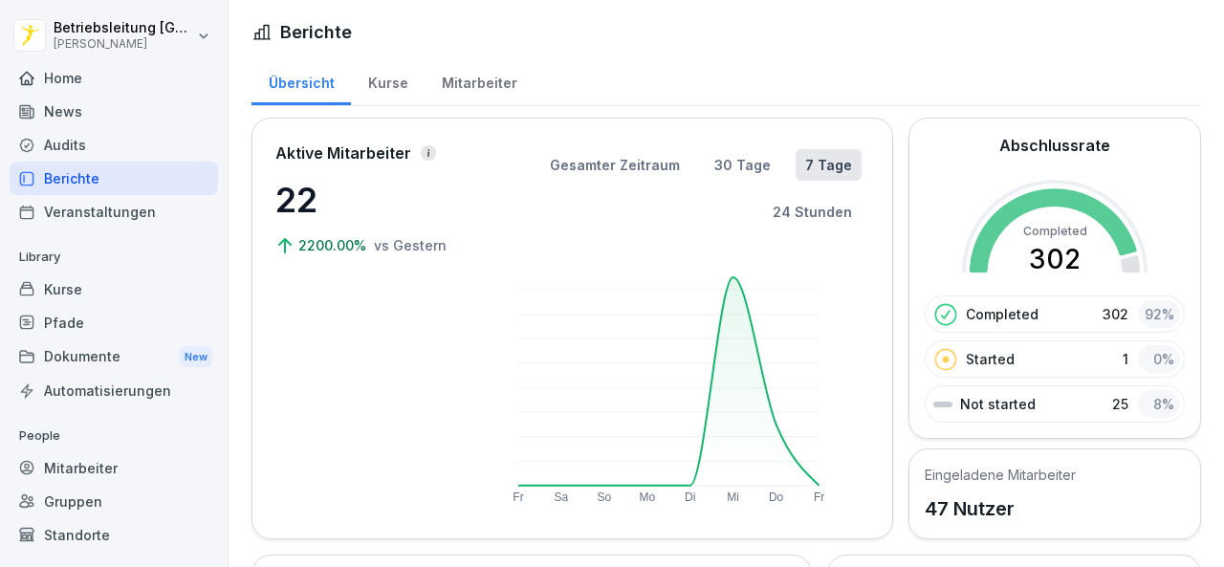
click at [394, 74] on div "Kurse" at bounding box center [388, 80] width 74 height 49
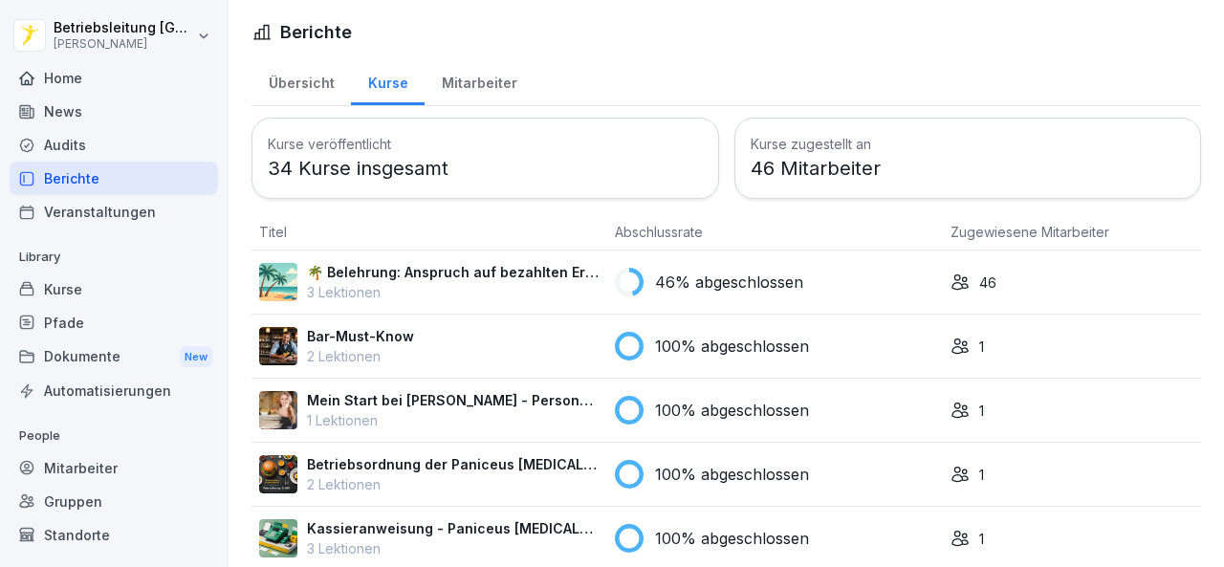
click at [578, 285] on p "3 Lektionen" at bounding box center [453, 292] width 293 height 20
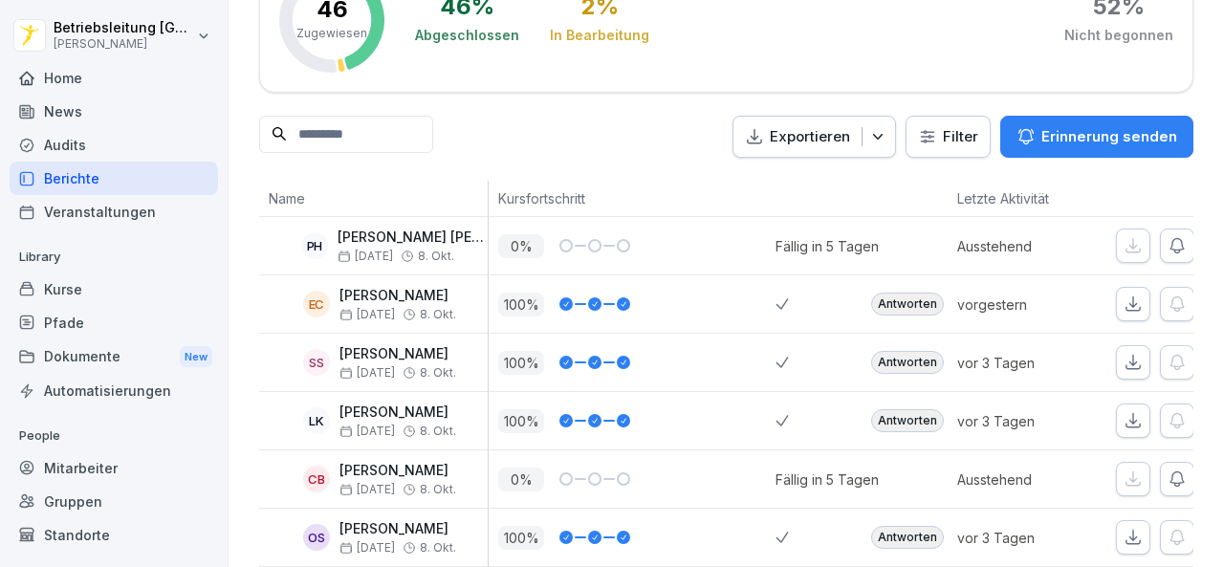
scroll to position [191, 0]
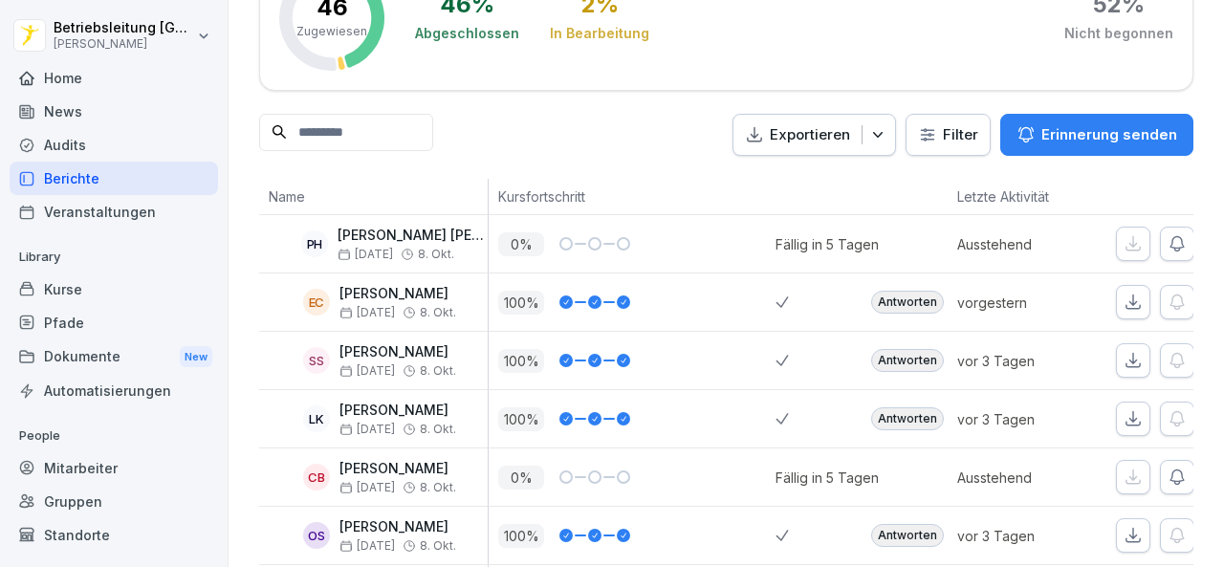
click at [450, 228] on p "[PERSON_NAME] [PERSON_NAME]" at bounding box center [413, 236] width 150 height 16
click at [76, 468] on div "Mitarbeiter" at bounding box center [114, 467] width 208 height 33
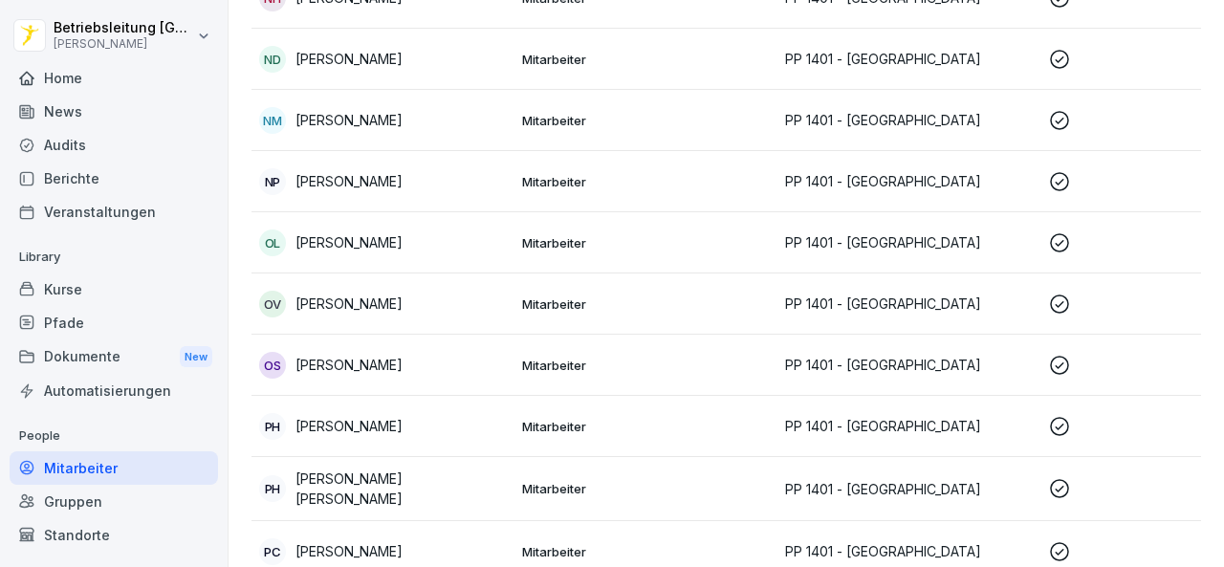
scroll to position [2028, 0]
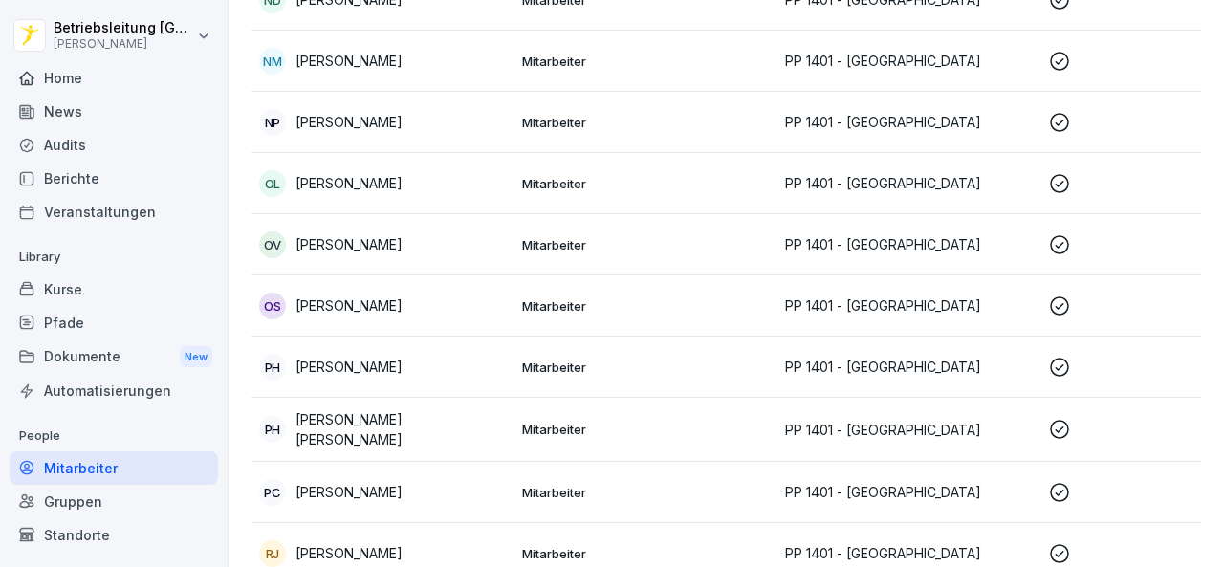
click at [688, 408] on td "Mitarbeiter" at bounding box center [646, 430] width 263 height 64
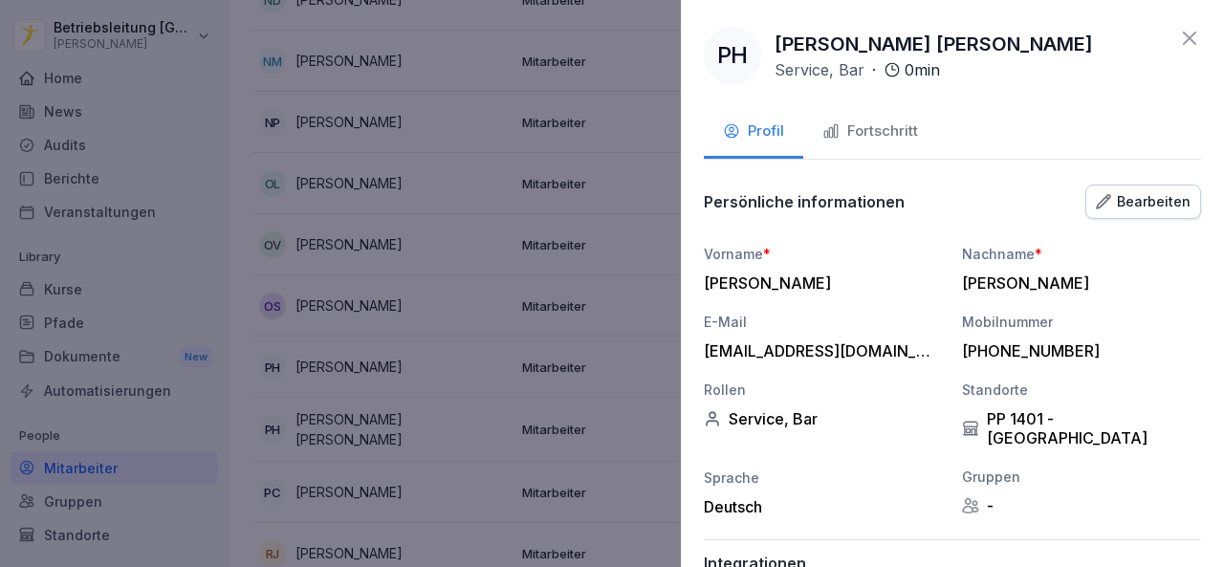
click at [864, 126] on div "Fortschritt" at bounding box center [871, 132] width 96 height 22
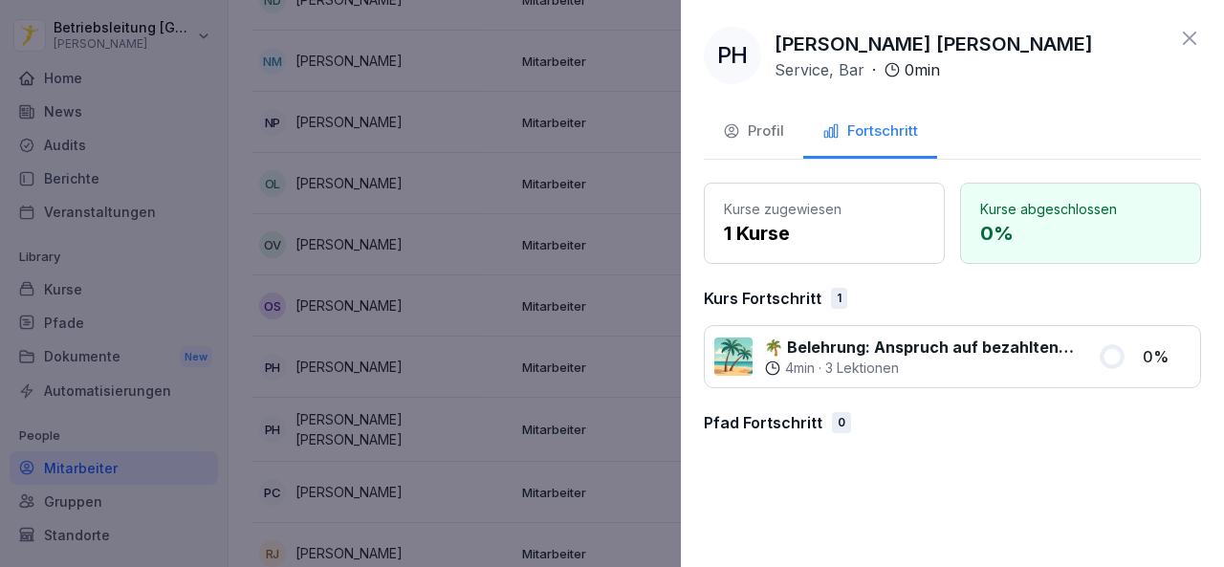
click at [438, 437] on div at bounding box center [612, 283] width 1224 height 567
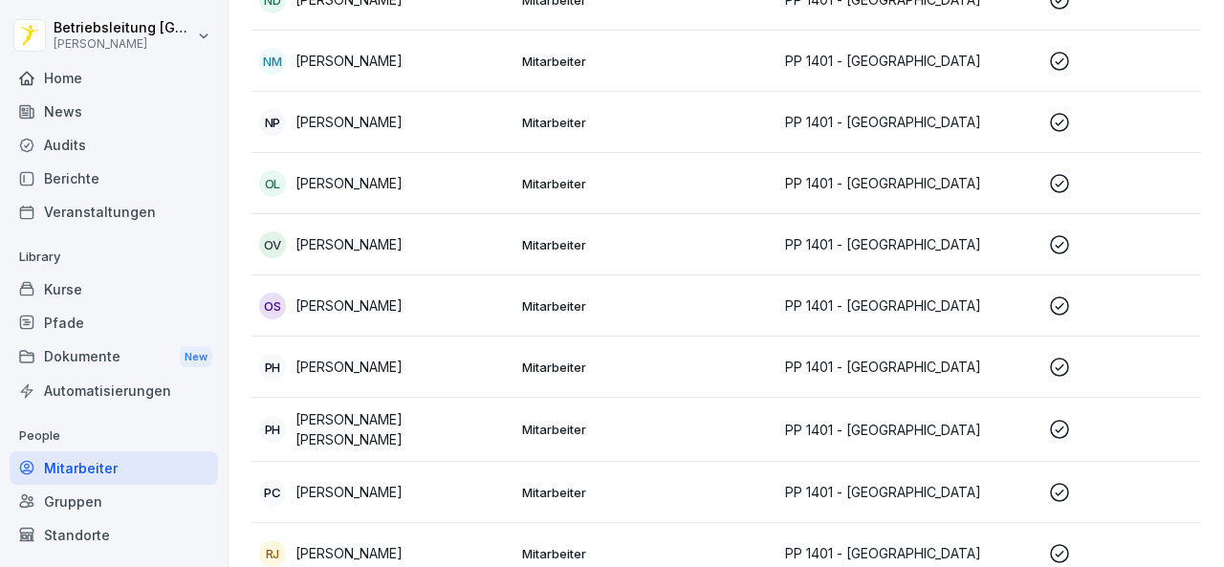
click at [58, 91] on div "Home" at bounding box center [114, 77] width 208 height 33
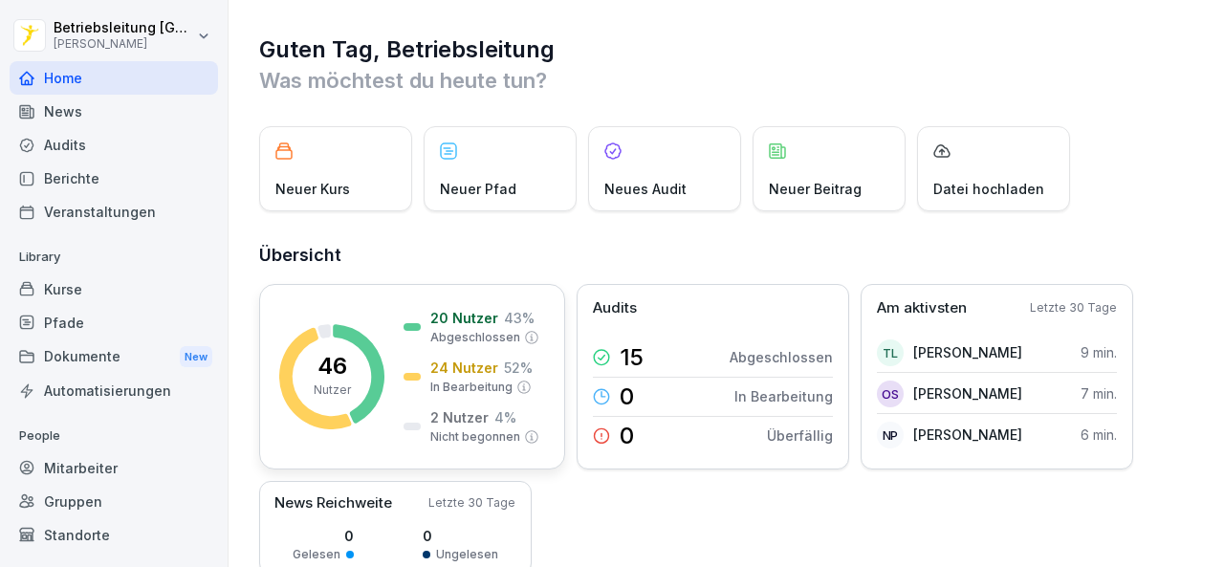
click at [440, 362] on p "24 Nutzer" at bounding box center [464, 368] width 68 height 20
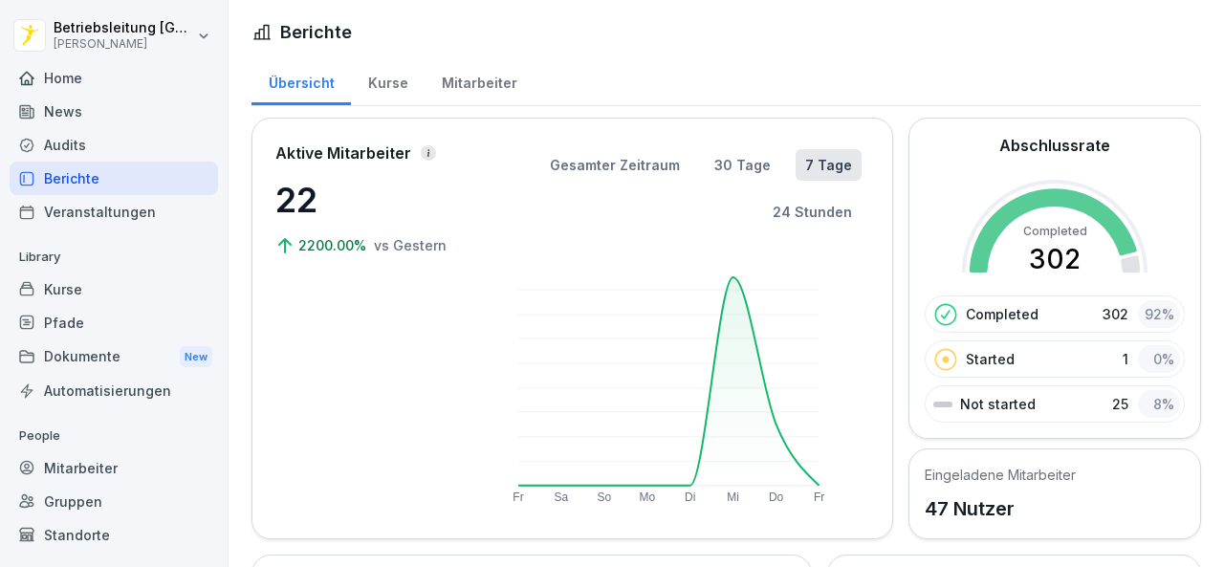
click at [382, 83] on div "Kurse" at bounding box center [388, 80] width 74 height 49
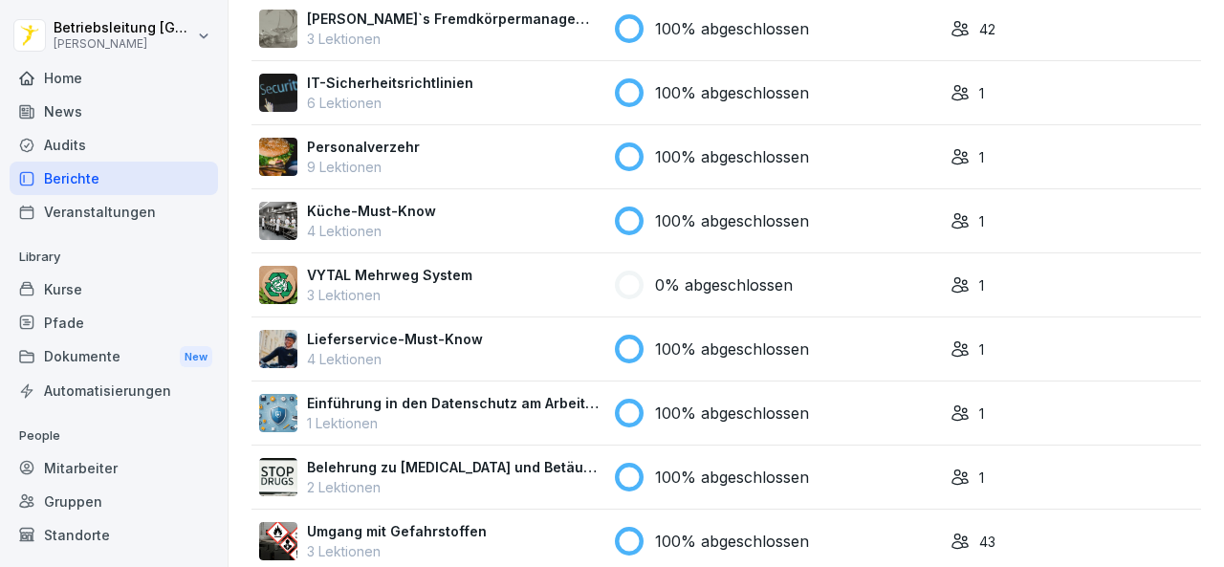
scroll to position [669, 0]
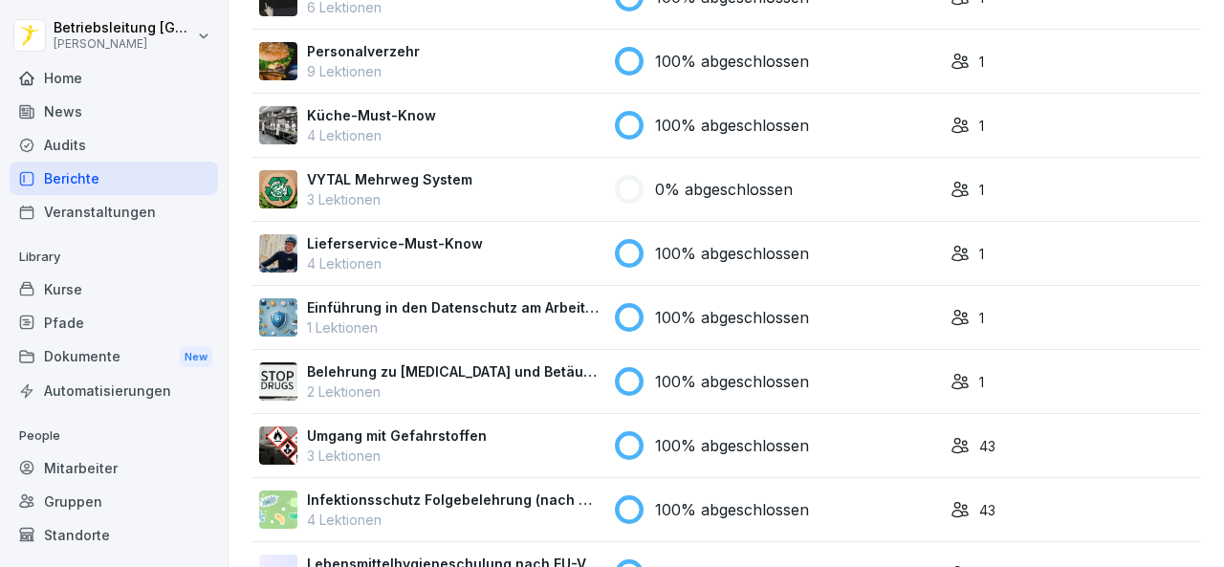
click at [758, 255] on p "100% abgeschlossen" at bounding box center [732, 253] width 154 height 23
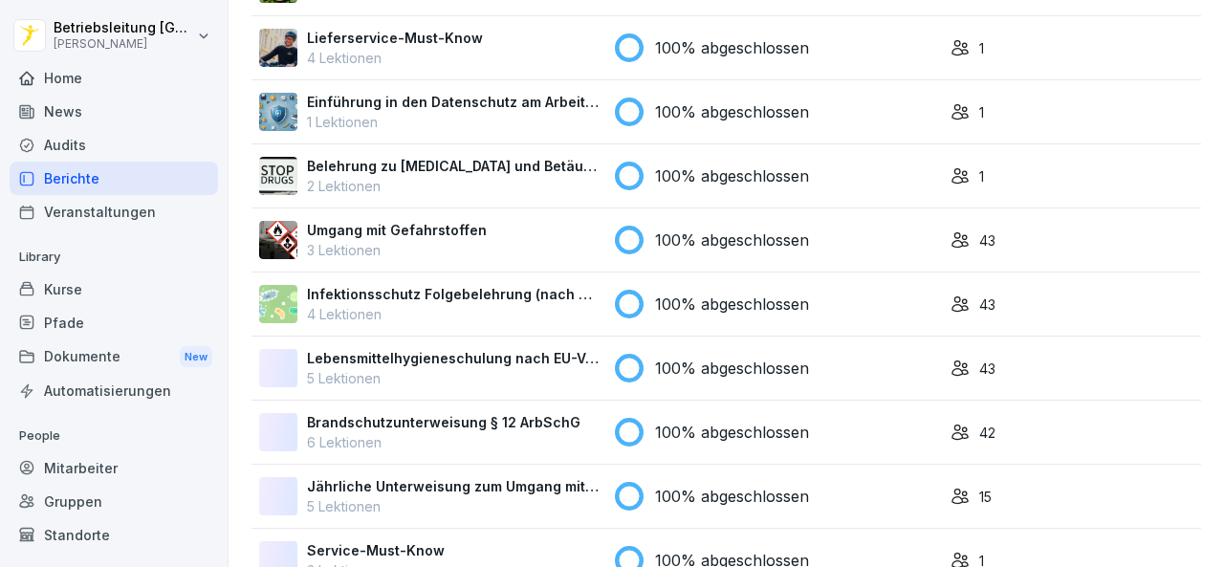
scroll to position [992, 0]
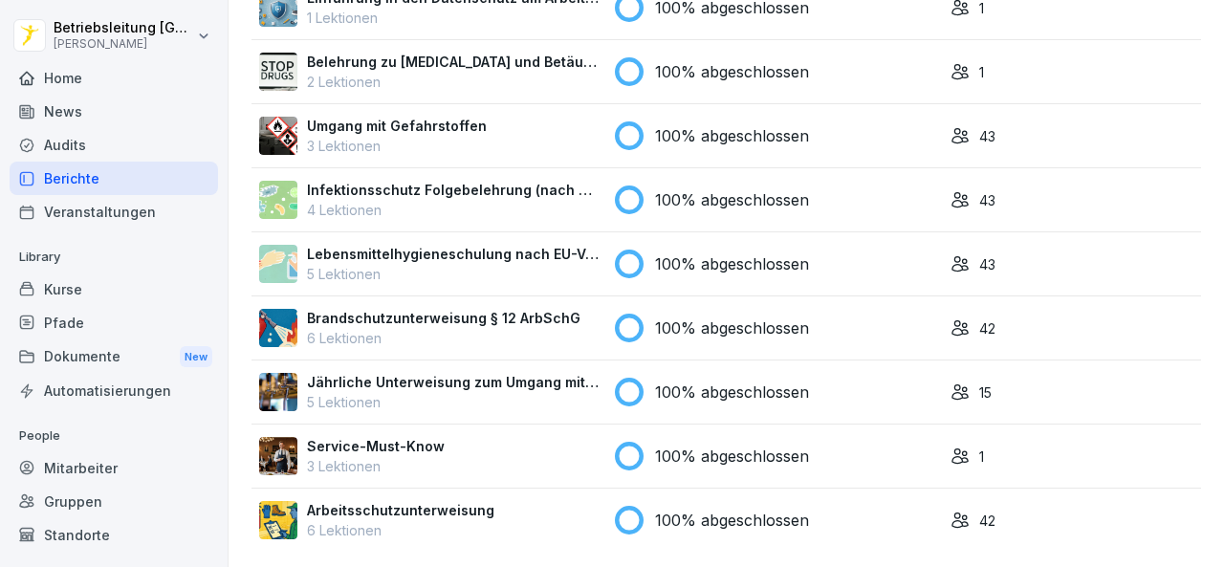
click at [793, 509] on p "100% abgeschlossen" at bounding box center [732, 520] width 154 height 23
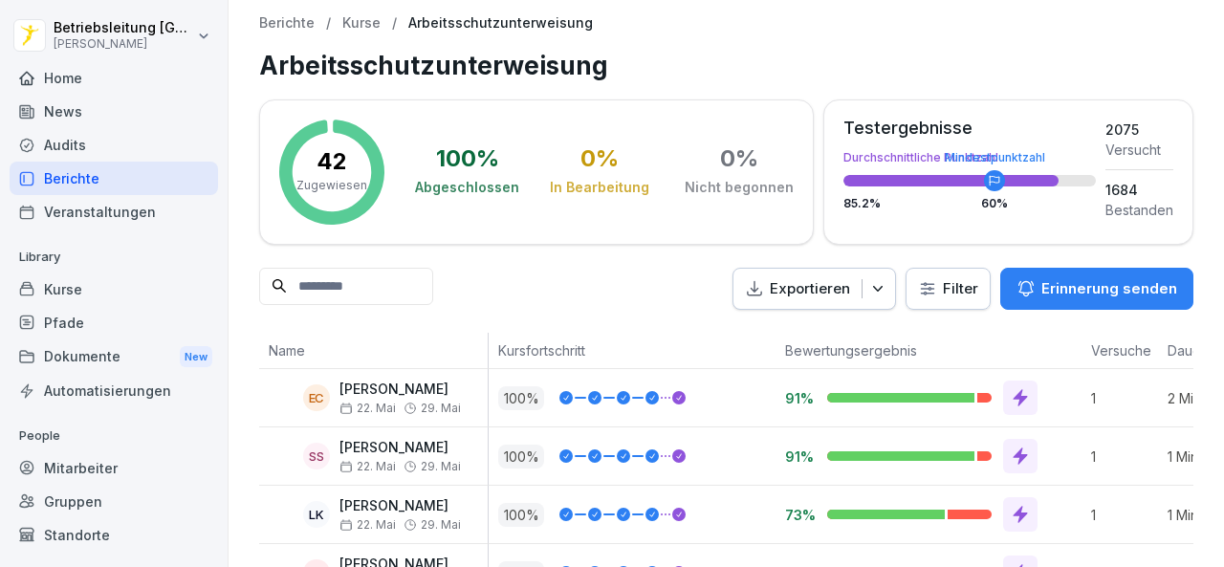
click at [869, 299] on button "Exportieren" at bounding box center [815, 289] width 164 height 43
click at [824, 362] on p "Als CSV Datei exportieren" at bounding box center [789, 364] width 165 height 17
click at [813, 292] on p "Exportieren" at bounding box center [810, 289] width 80 height 22
click at [788, 326] on p "Als Excel Datei exportieren" at bounding box center [792, 331] width 171 height 17
